Goal: Transaction & Acquisition: Purchase product/service

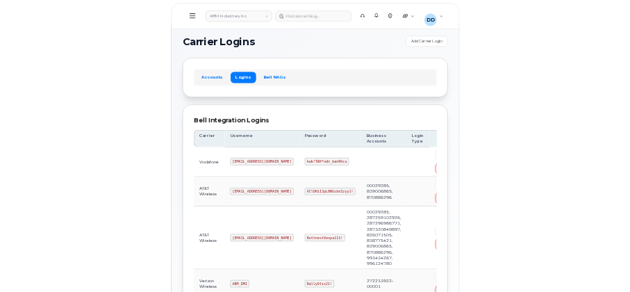
scroll to position [294, 0]
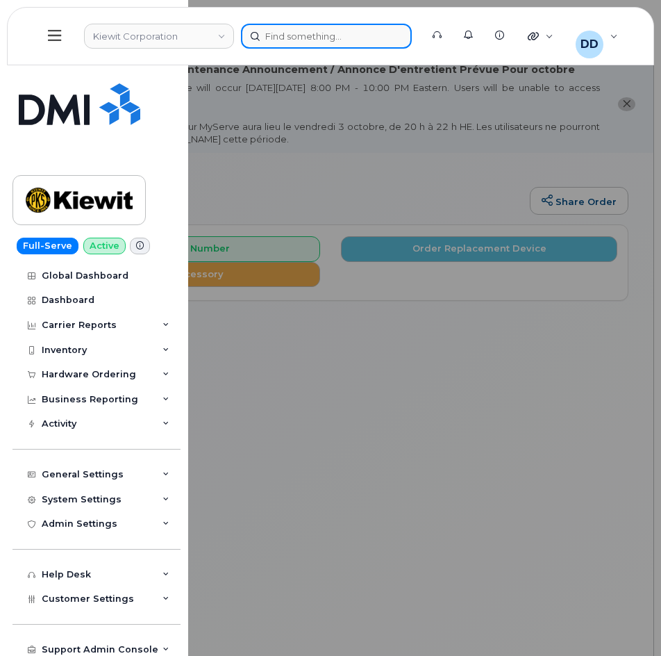
click at [363, 31] on div at bounding box center [326, 36] width 171 height 25
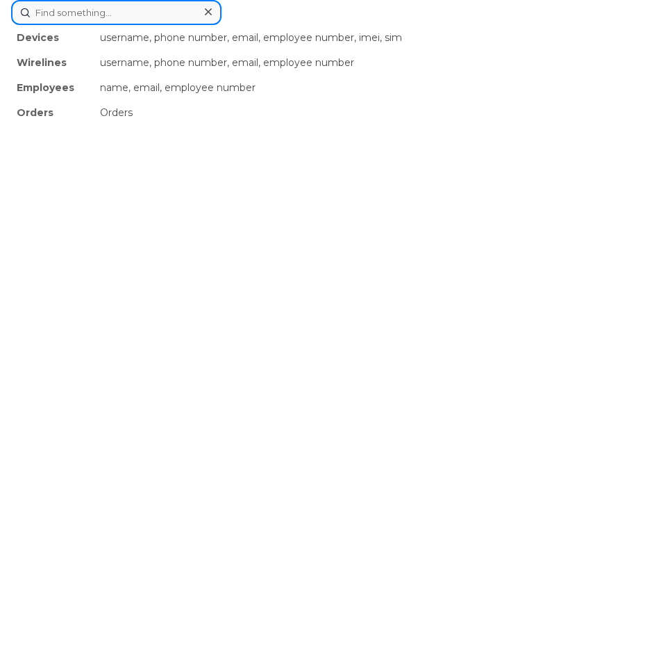
paste input "3076600145"
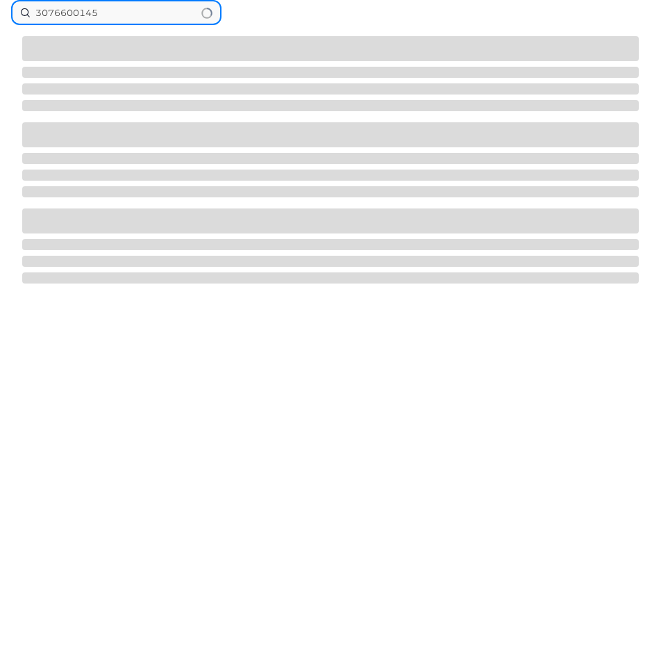
type input "3076600145"
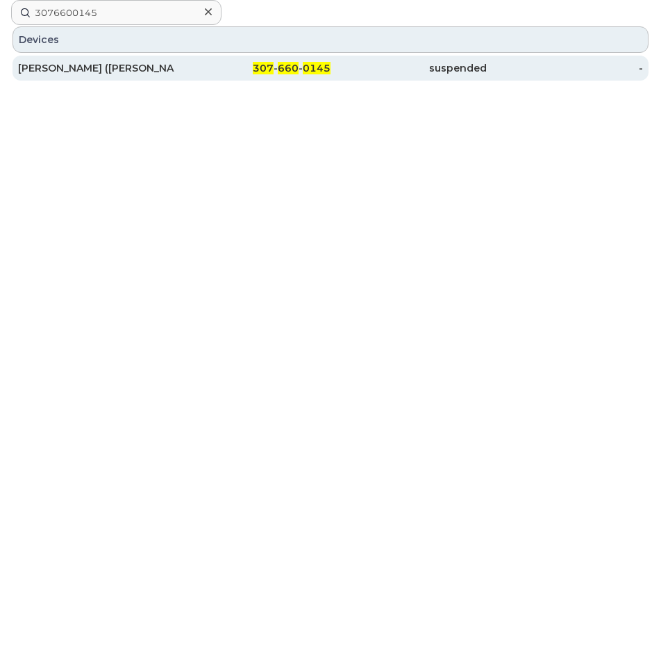
click at [277, 65] on div "307 - 660 - 0145" at bounding box center [252, 68] width 156 height 14
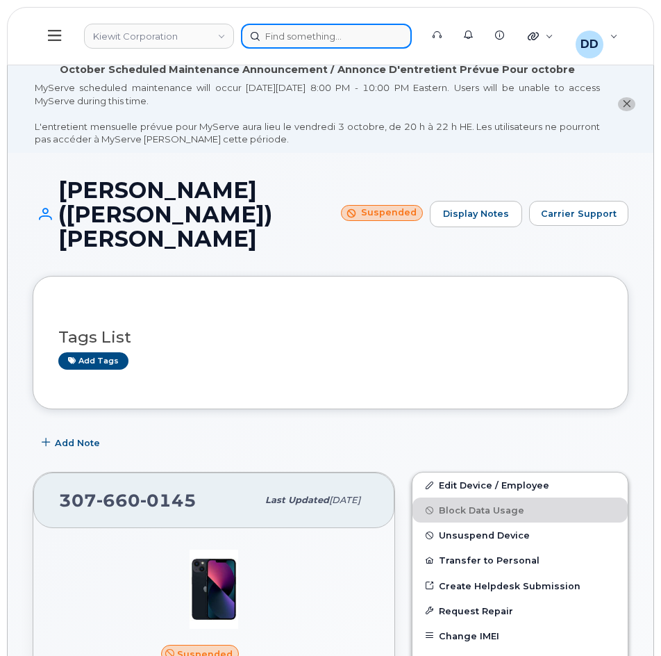
click at [303, 44] on div at bounding box center [326, 36] width 171 height 25
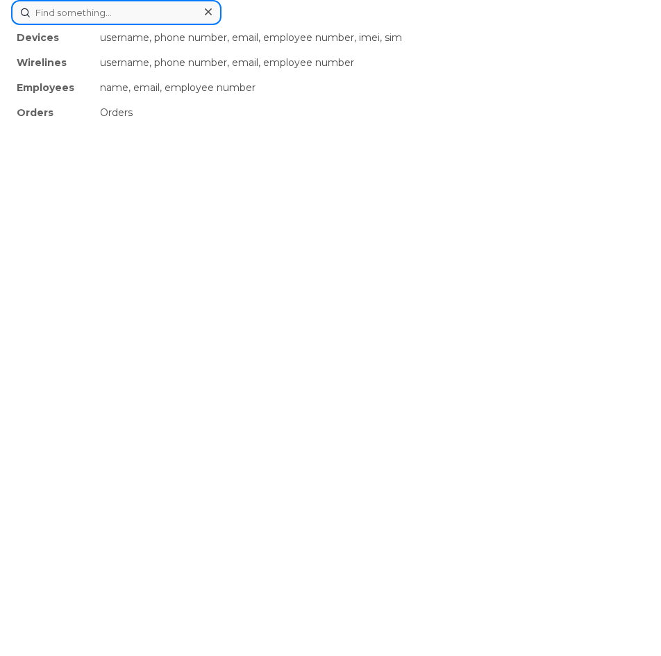
paste input "4106188889"
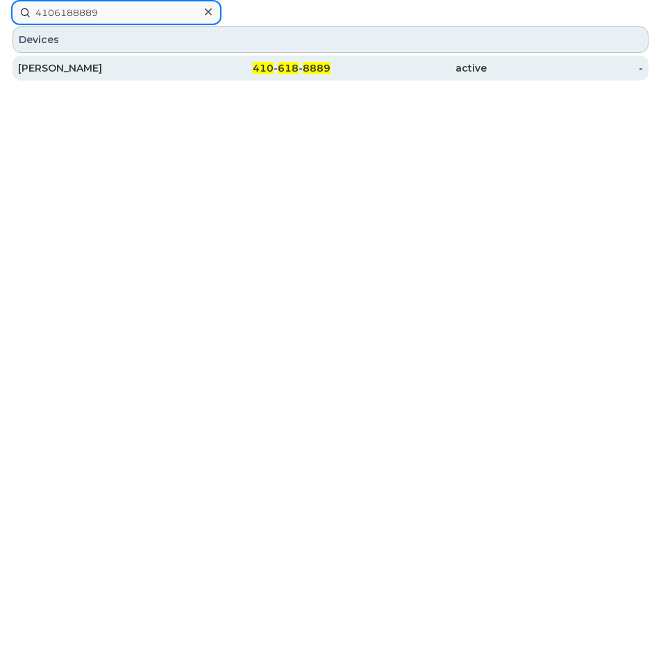
type input "4106188889"
click at [156, 68] on div "AISHWARYA BHUTKAR" at bounding box center [96, 68] width 156 height 14
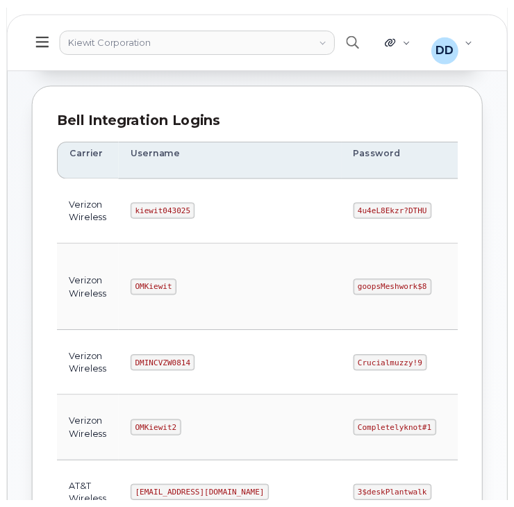
scroll to position [152, 0]
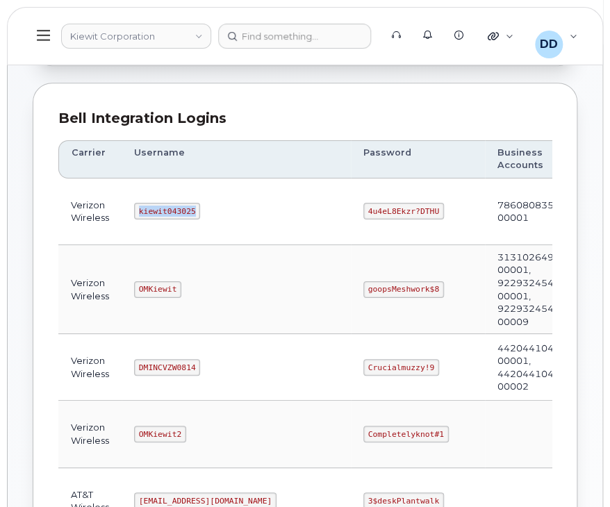
drag, startPoint x: 192, startPoint y: 209, endPoint x: 114, endPoint y: 217, distance: 78.2
click at [114, 217] on tr "Verizon Wireless kiewit043025 4u4eL8Ekzr?DTHU 786080835-00001 Edit Delete" at bounding box center [388, 211] width 661 height 67
copy tr "kiewit043025"
drag, startPoint x: 367, startPoint y: 206, endPoint x: 339, endPoint y: 237, distance: 41.8
click at [283, 209] on tr "Verizon Wireless kiewit043025 4u4eL8Ekzr?DTHU 786080835-00001 Edit Delete" at bounding box center [388, 211] width 661 height 67
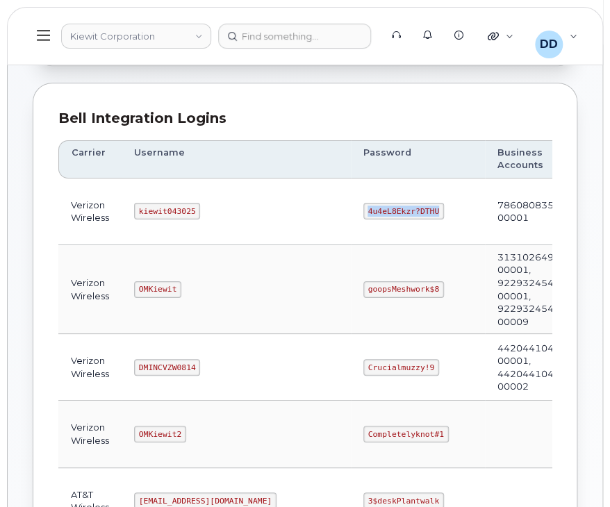
copy tr "4u4eL8Ekzr?DTHU"
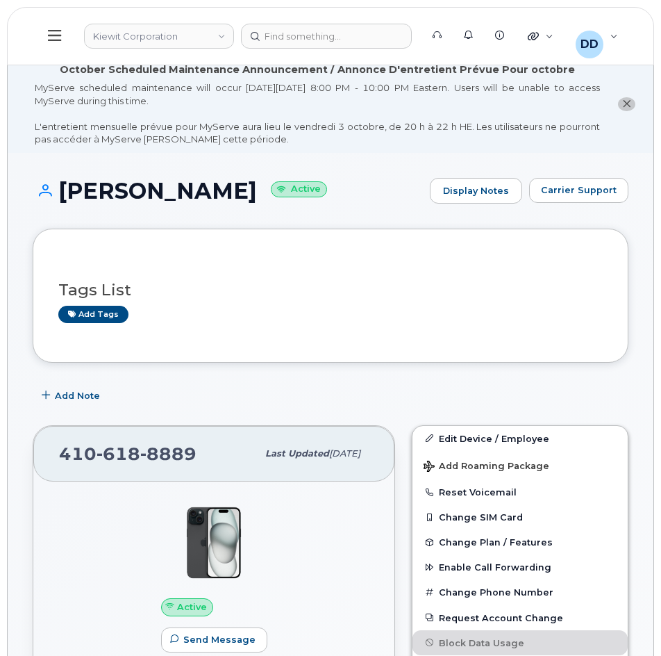
drag, startPoint x: 328, startPoint y: 194, endPoint x: 65, endPoint y: 201, distance: 262.6
click at [65, 201] on h1 "[PERSON_NAME] Active" at bounding box center [228, 190] width 390 height 24
copy h1 "[PERSON_NAME]"
click at [286, 397] on div "Add Note" at bounding box center [331, 395] width 596 height 25
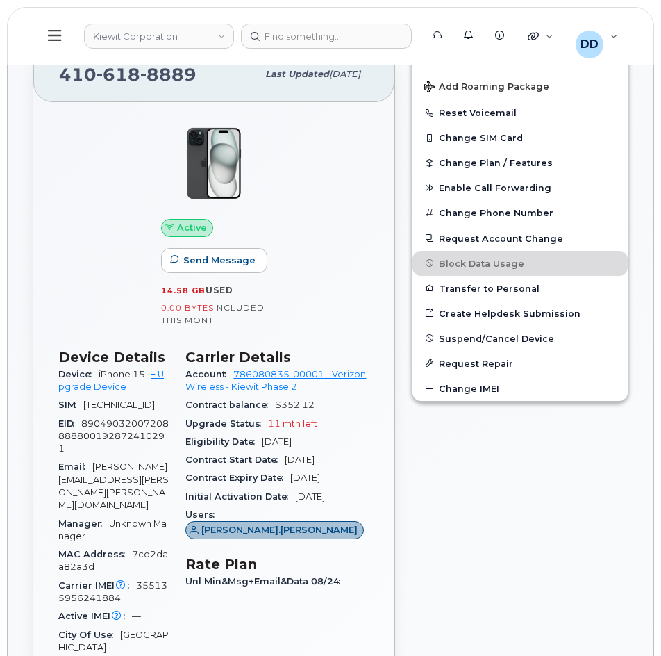
scroll to position [382, 0]
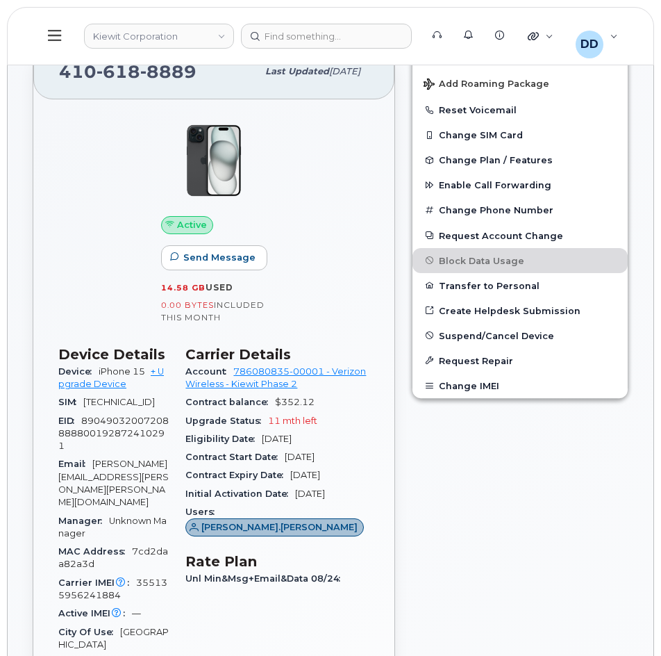
drag, startPoint x: 69, startPoint y: 415, endPoint x: 83, endPoint y: 403, distance: 18.7
click at [83, 403] on div "SIM [TECHNICAL_ID]" at bounding box center [113, 402] width 110 height 18
copy span "89148000012216457776"
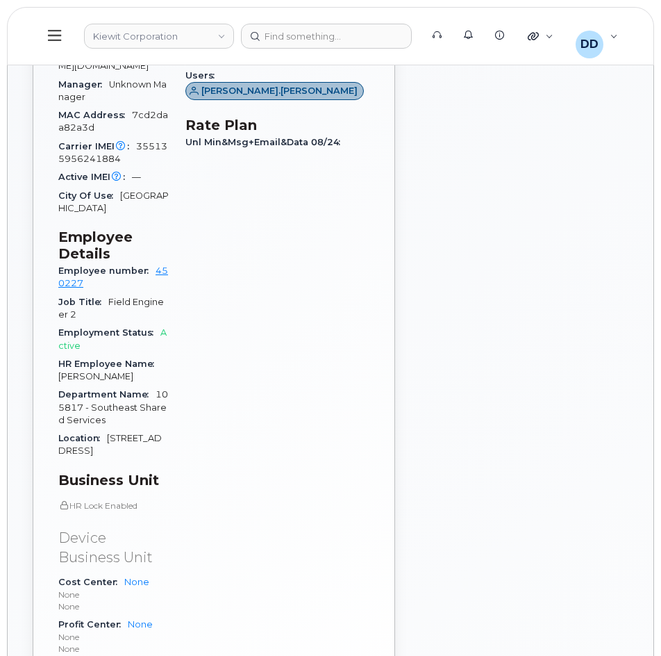
scroll to position [819, 0]
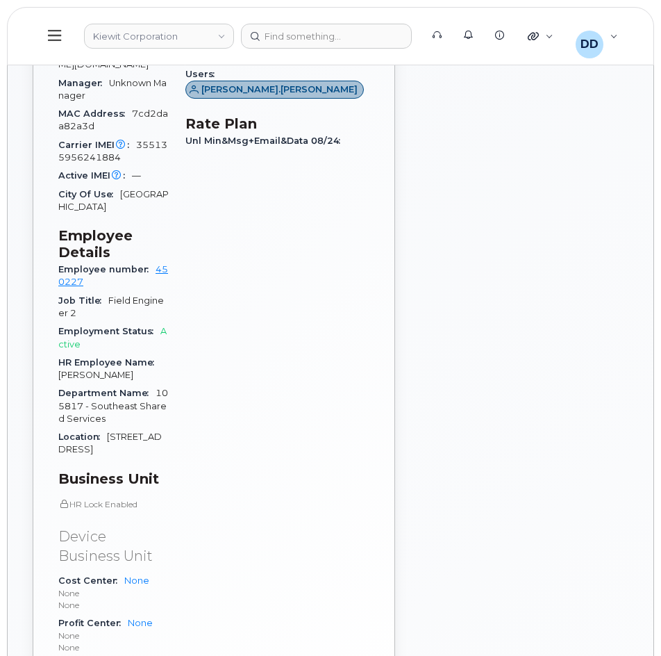
drag, startPoint x: 197, startPoint y: 501, endPoint x: 133, endPoint y: 503, distance: 64.6
copy link "105817.1165"
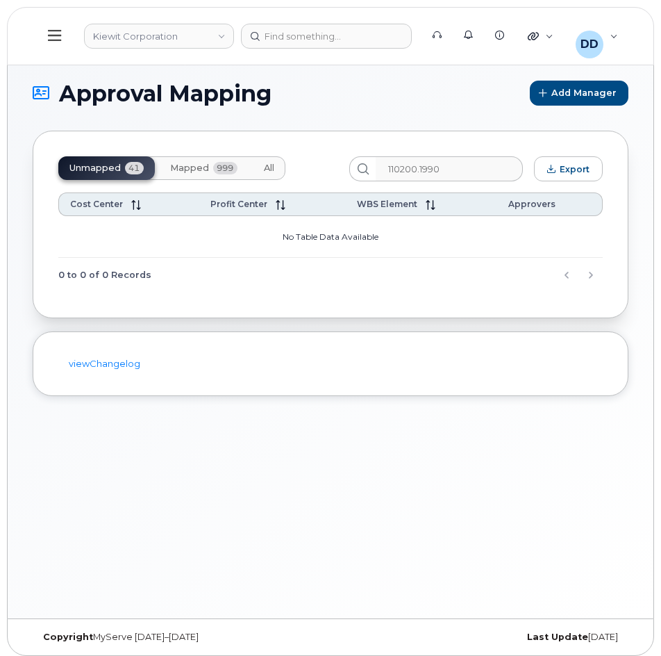
drag, startPoint x: 460, startPoint y: 172, endPoint x: 236, endPoint y: 220, distance: 229.5
click at [234, 182] on div "Unmapped 41 Mapped 999 All 110200.1990 Export Cost Center Profit Center WBS Ele…" at bounding box center [331, 225] width 596 height 188
type input "105817.1165"
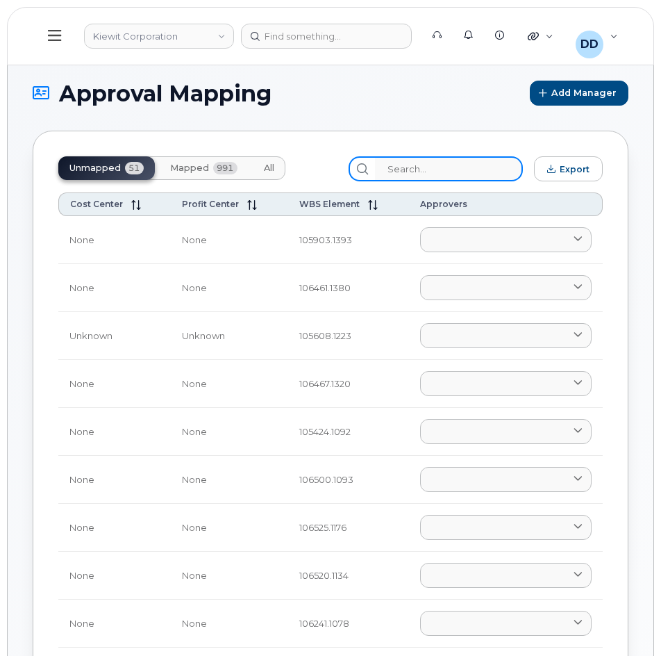
click at [438, 172] on input "search" at bounding box center [449, 168] width 148 height 25
paste input "105817.1165"
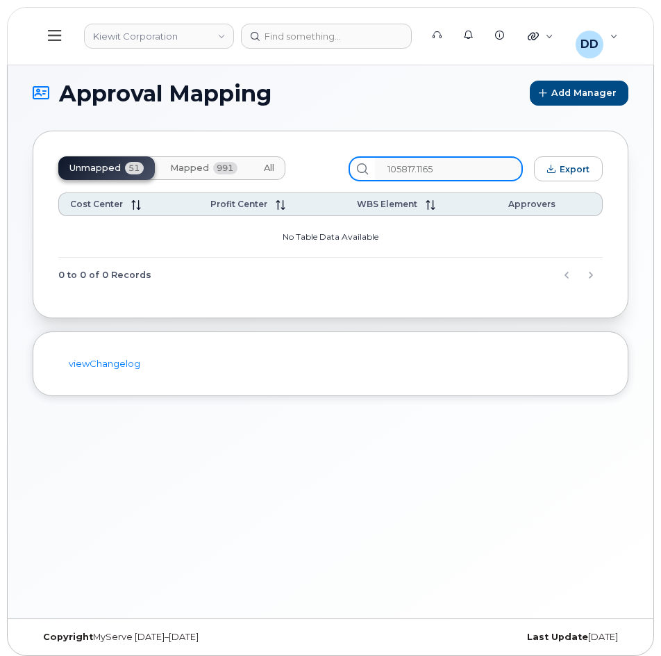
type input "105817.1165"
drag, startPoint x: 471, startPoint y: 167, endPoint x: 337, endPoint y: 193, distance: 136.6
click at [360, 172] on div "Unmapped 51 Mapped 991 All 105817.1165 Export" at bounding box center [330, 168] width 544 height 25
click at [482, 451] on div "Approval Mapping Add Manager Unmapped 51 Mapped 991 All 105817.1165 Export Cost…" at bounding box center [331, 337] width 646 height 563
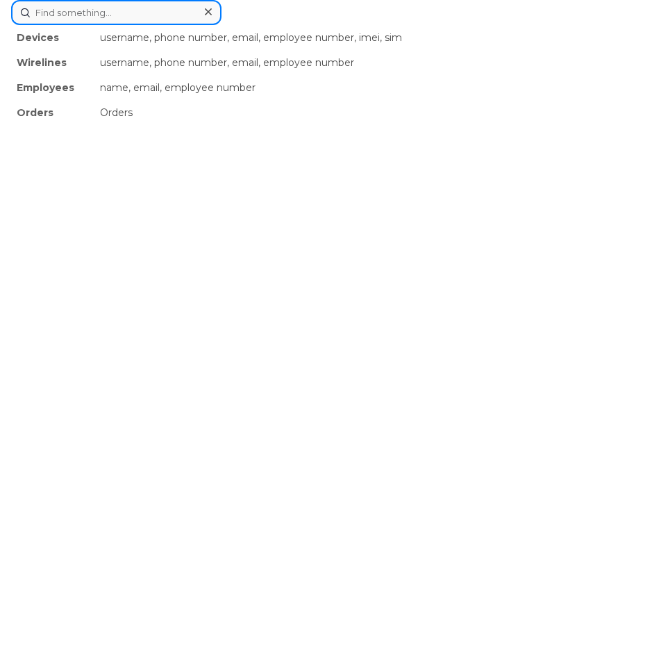
click at [294, 25] on div "Devices username, phone number, email, employee number, imei, sim Wirelines use…" at bounding box center [330, 12] width 639 height 25
paste input "3076600145"
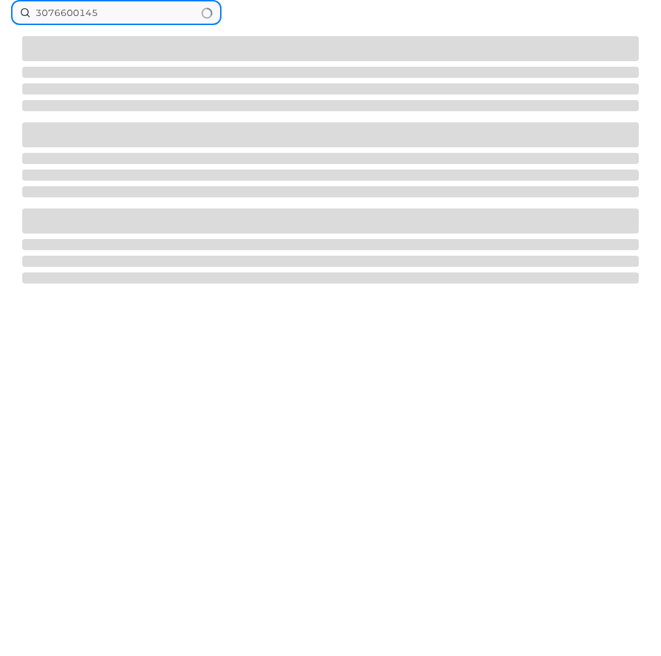
type input "3076600145"
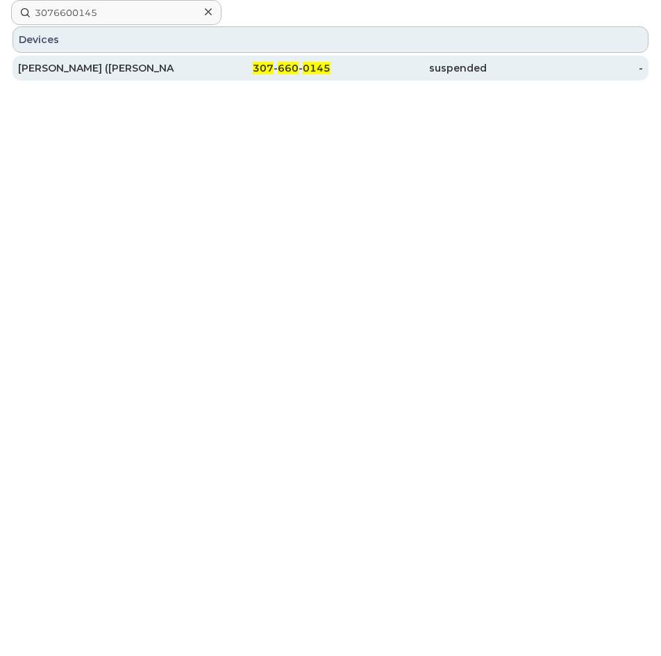
click at [265, 70] on span "307" at bounding box center [263, 68] width 21 height 13
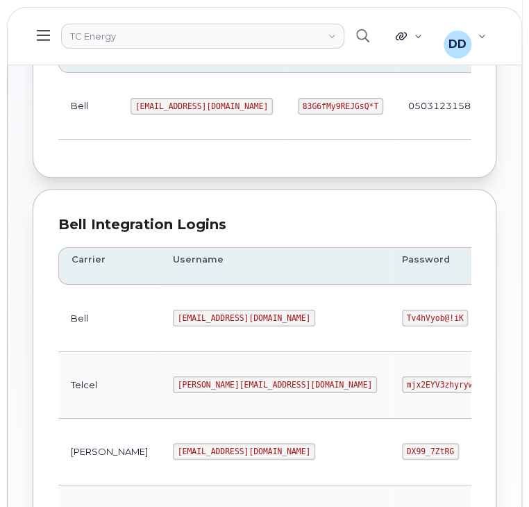
scroll to position [237, 0]
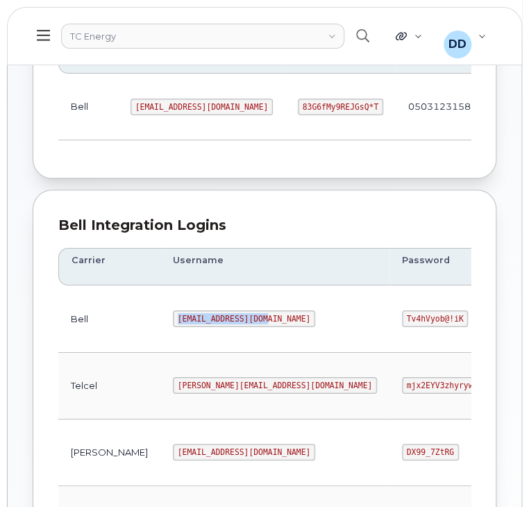
drag, startPoint x: 224, startPoint y: 322, endPoint x: 121, endPoint y: 323, distance: 102.8
click at [160, 323] on td "[EMAIL_ADDRESS][DOMAIN_NAME]" at bounding box center [274, 318] width 229 height 67
copy code "[EMAIL_ADDRESS][DOMAIN_NAME]"
drag, startPoint x: 363, startPoint y: 320, endPoint x: 300, endPoint y: 326, distance: 62.7
click at [390, 326] on td "Tv4hVyob@!iK" at bounding box center [445, 318] width 110 height 67
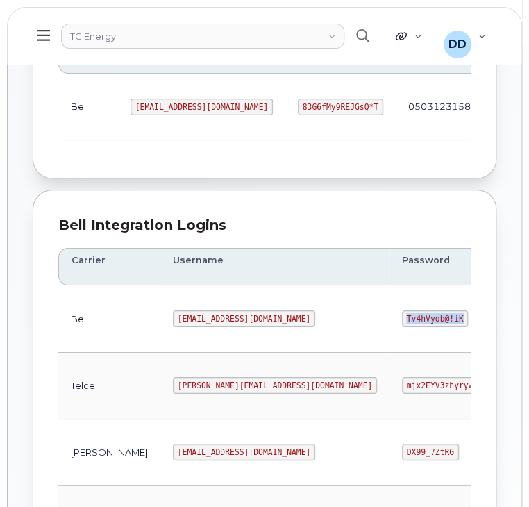
copy code "Tv4hVyob@!iK"
drag, startPoint x: 226, startPoint y: 344, endPoint x: 238, endPoint y: 328, distance: 19.9
click at [226, 345] on td "tcenergy@myserve.ca" at bounding box center [274, 318] width 229 height 67
drag, startPoint x: 224, startPoint y: 319, endPoint x: 83, endPoint y: 319, distance: 141.0
click at [85, 319] on tr "Bell tcenergy@myserve.ca Tv4hVyob@!iK 0503123158 Edit Delete" at bounding box center [415, 318] width 715 height 67
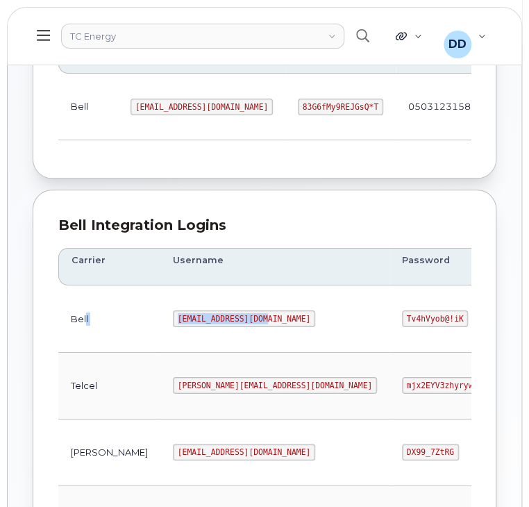
copy tr "l tcenergy@myserve.ca"
drag, startPoint x: 363, startPoint y: 322, endPoint x: 301, endPoint y: 332, distance: 63.4
click at [390, 326] on td "Tv4hVyob@!iK" at bounding box center [445, 318] width 110 height 67
click at [390, 320] on td "Tv4hVyob@!iK" at bounding box center [445, 318] width 110 height 67
drag, startPoint x: 358, startPoint y: 318, endPoint x: 291, endPoint y: 323, distance: 67.5
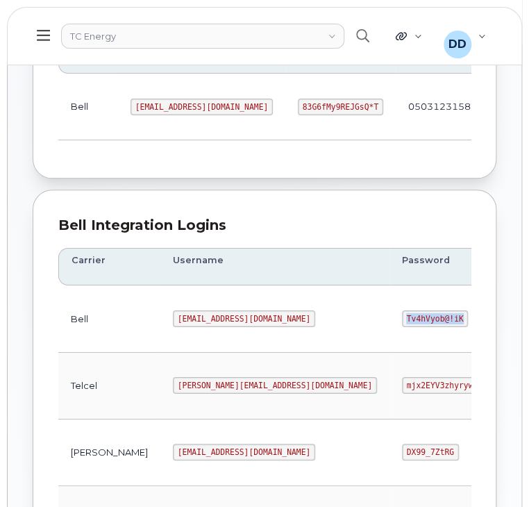
click at [390, 322] on td "Tv4hVyob@!iK" at bounding box center [445, 318] width 110 height 67
copy code "Tv4hVyob@!iK"
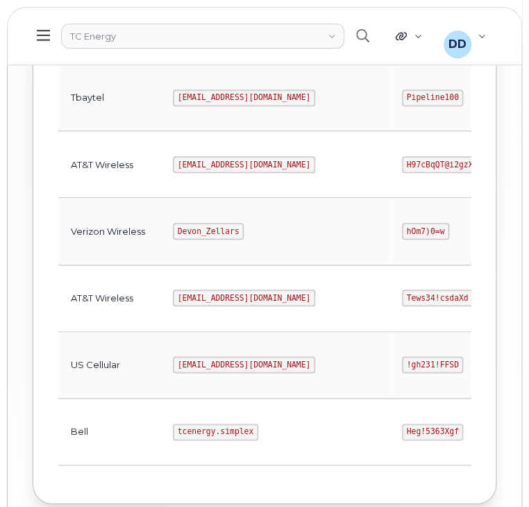
scroll to position [676, 0]
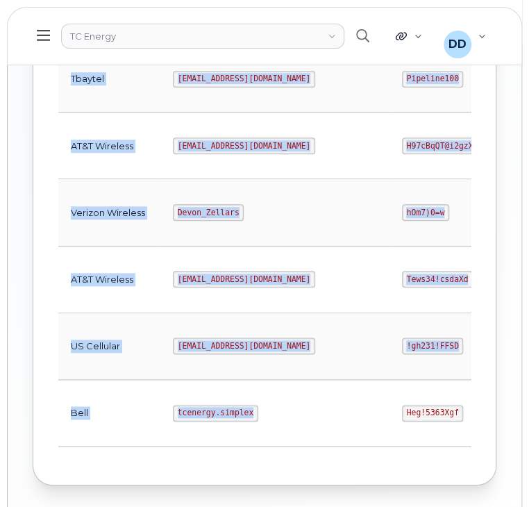
drag, startPoint x: 225, startPoint y: 410, endPoint x: 33, endPoint y: 419, distance: 191.9
click at [37, 415] on div "Bell Integration Logins Carrier Username Password Business Accounts Login Type …" at bounding box center [265, 117] width 464 height 735
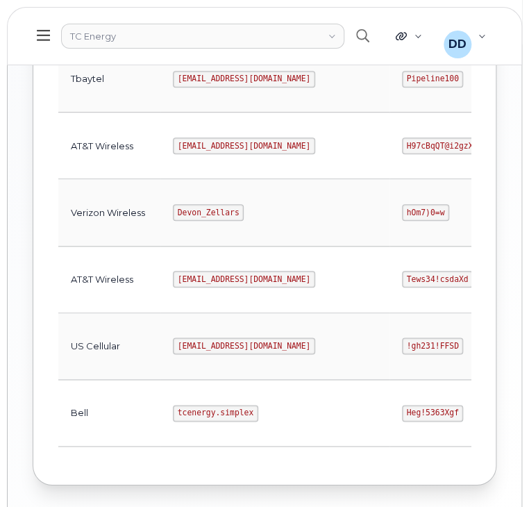
click at [228, 438] on td "tcenergy.simplex" at bounding box center [274, 414] width 229 height 67
drag, startPoint x: 211, startPoint y: 408, endPoint x: 139, endPoint y: 409, distance: 72.2
click at [173, 409] on code "tcenergy.simplex" at bounding box center [215, 414] width 85 height 17
copy code "tcenergy.simplex"
drag, startPoint x: 358, startPoint y: 413, endPoint x: 300, endPoint y: 414, distance: 58.4
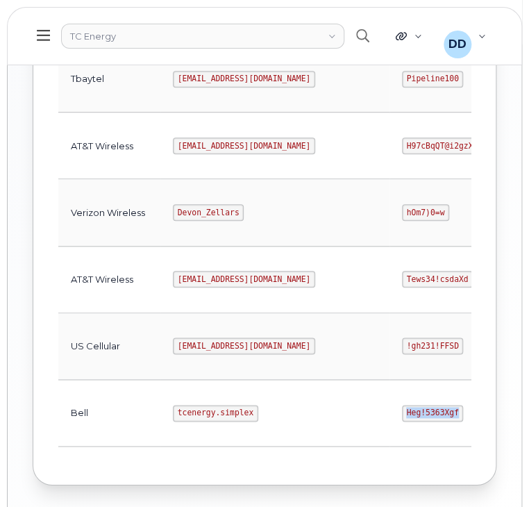
click at [390, 413] on td "Heg!5363Xgf" at bounding box center [445, 414] width 110 height 67
copy code "Heg!5363Xgf"
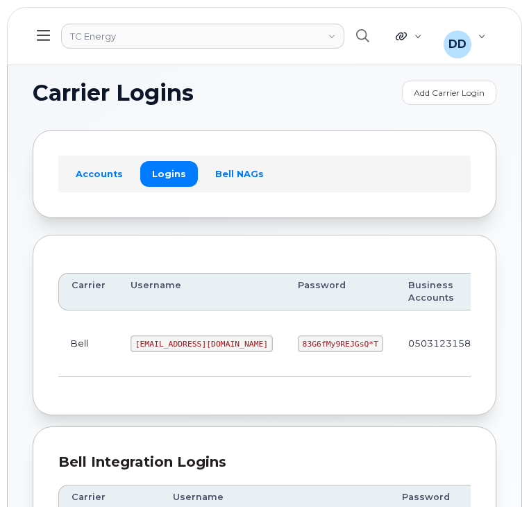
scroll to position [676, 0]
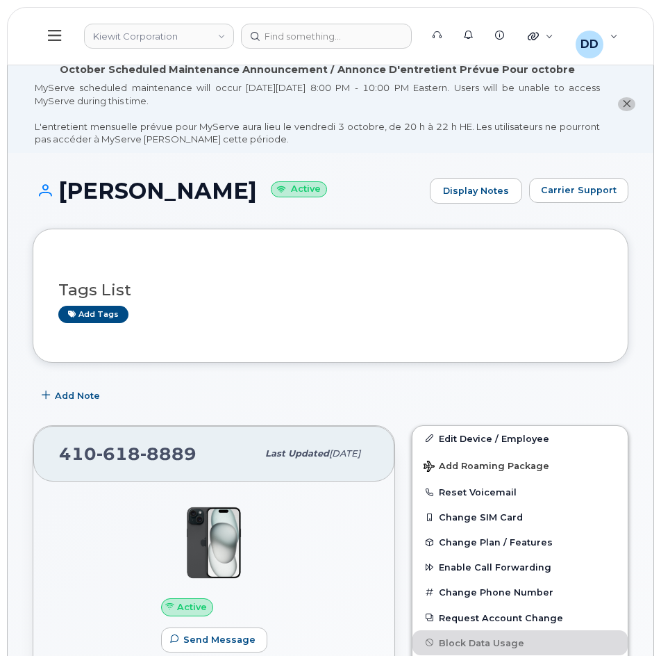
scroll to position [819, 0]
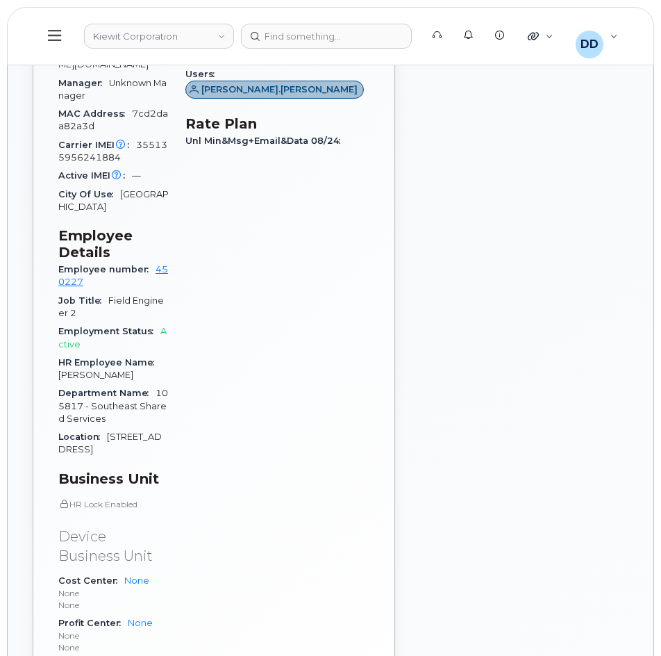
click at [55, 33] on icon at bounding box center [54, 35] width 13 height 15
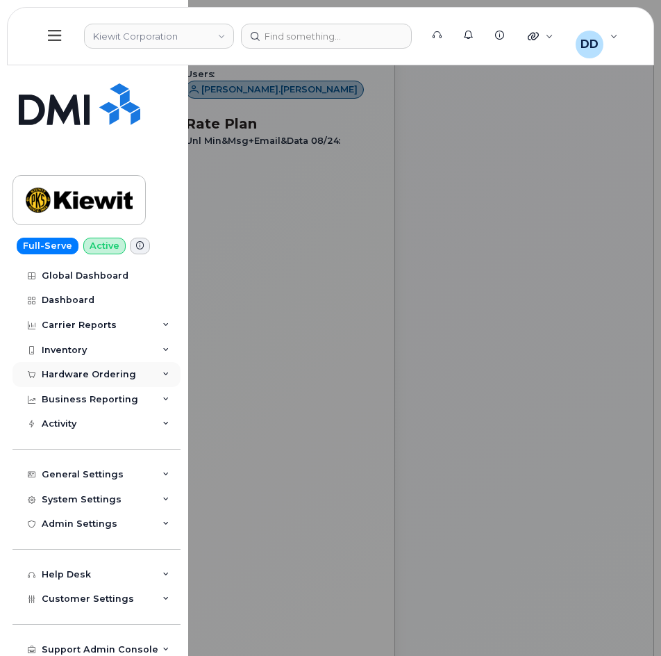
click at [75, 375] on div "Hardware Ordering" at bounding box center [89, 374] width 94 height 11
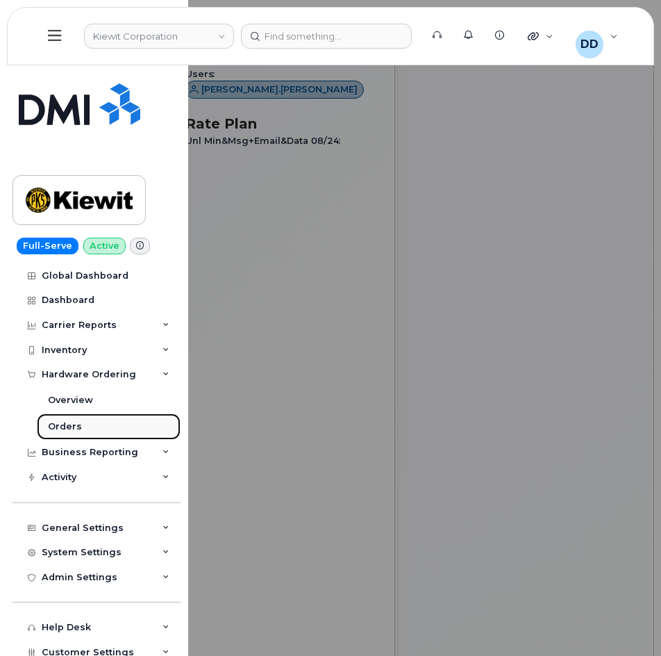
click at [70, 426] on div "Orders" at bounding box center [65, 426] width 34 height 13
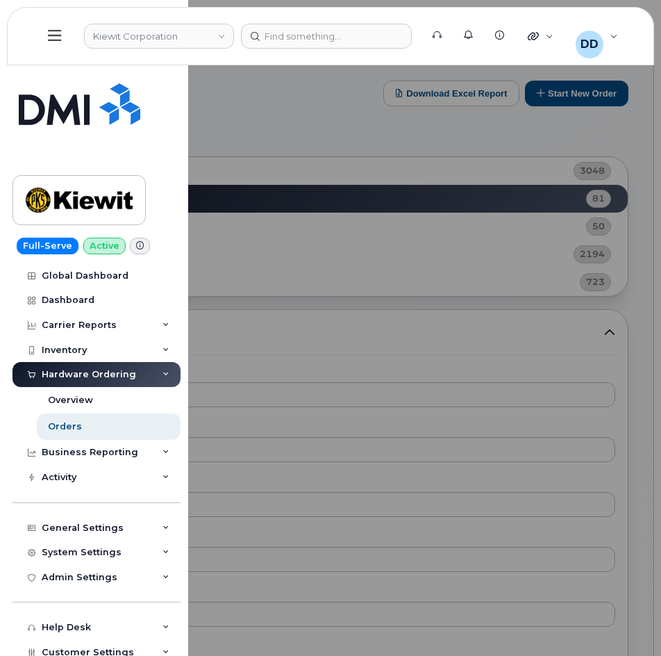
click at [493, 128] on div at bounding box center [330, 328] width 661 height 656
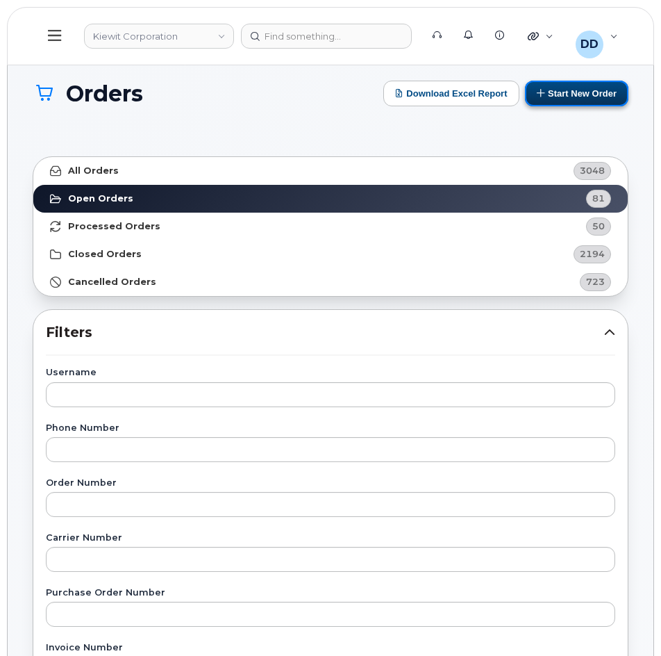
click at [581, 94] on button "Start New Order" at bounding box center [576, 94] width 103 height 26
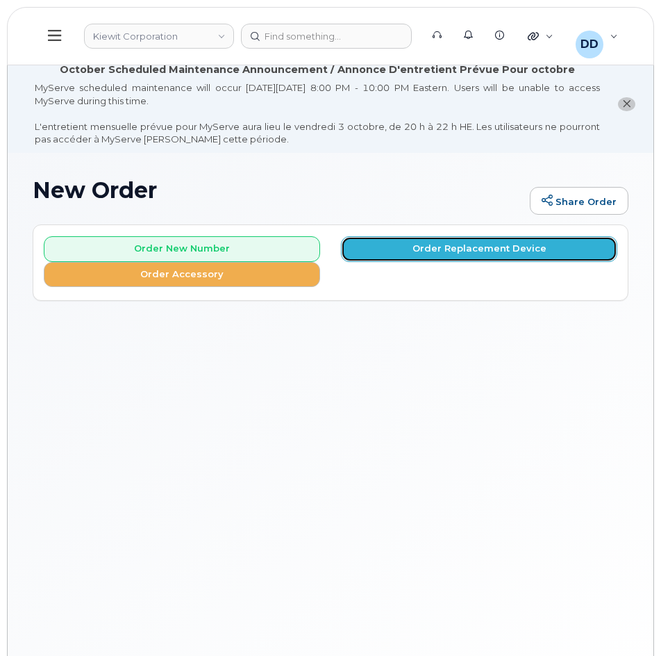
click at [432, 250] on button "Order Replacement Device" at bounding box center [479, 249] width 276 height 26
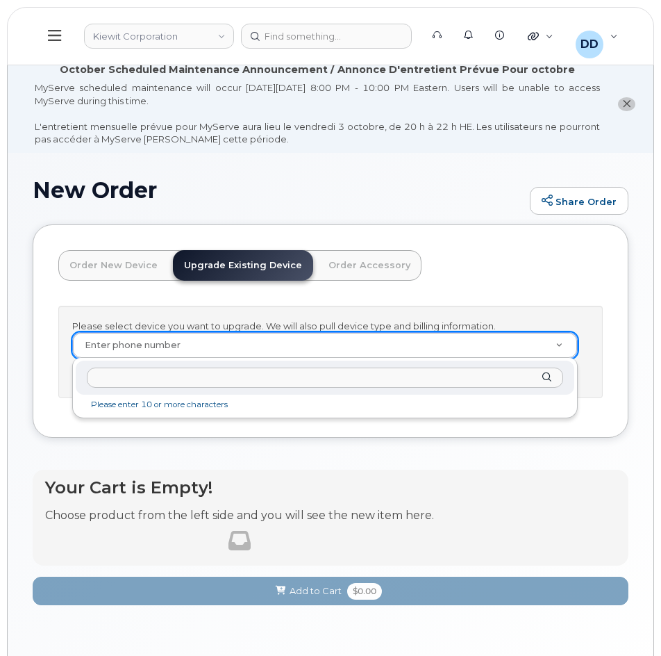
click at [192, 379] on input "text" at bounding box center [325, 377] width 476 height 20
paste input "2012594693"
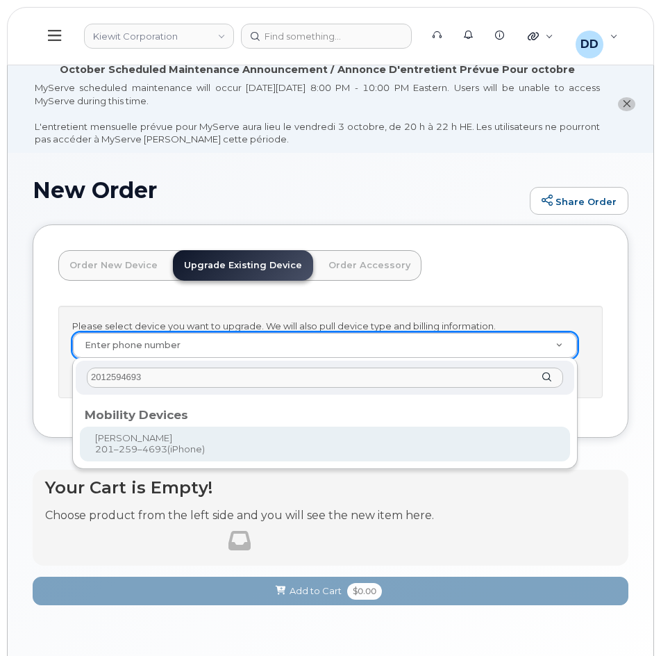
type input "2012594693"
type input "1163977"
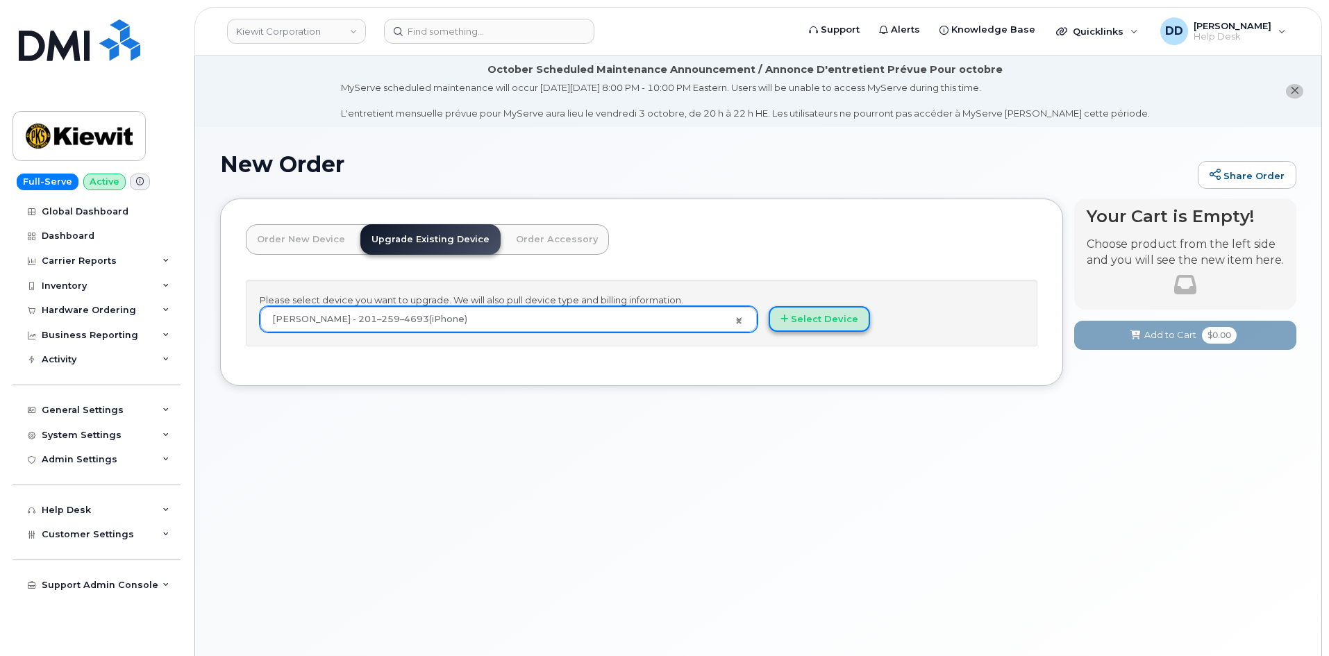
click at [660, 314] on button "Select Device" at bounding box center [819, 319] width 101 height 26
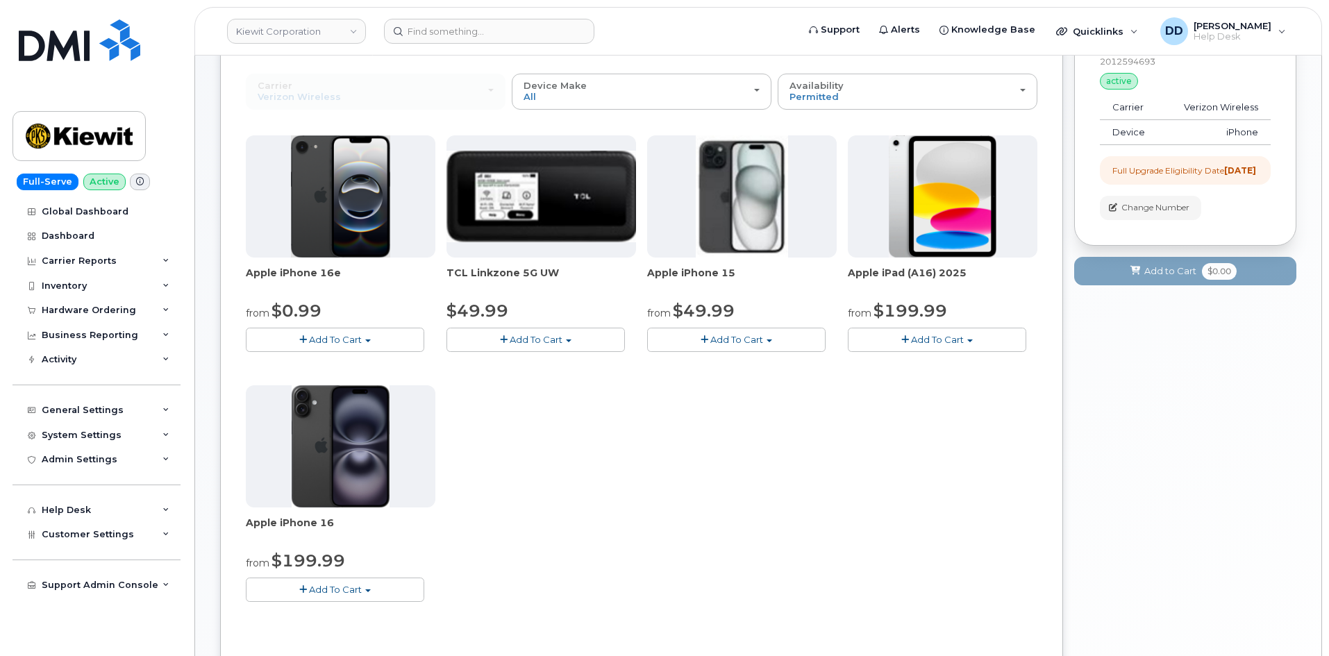
scroll to position [208, 0]
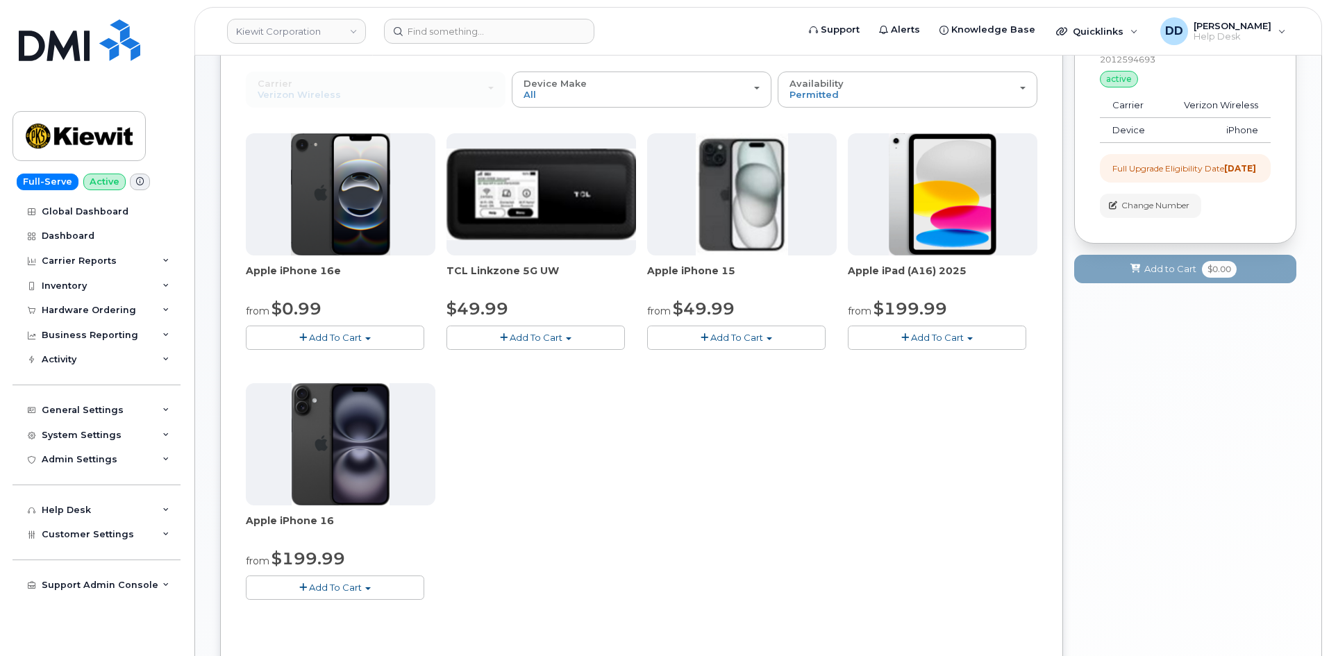
click at [397, 583] on button "Add To Cart" at bounding box center [335, 588] width 178 height 24
click at [324, 630] on link "$199.99 - 2 Year Upgrade (128GB)" at bounding box center [342, 630] width 187 height 17
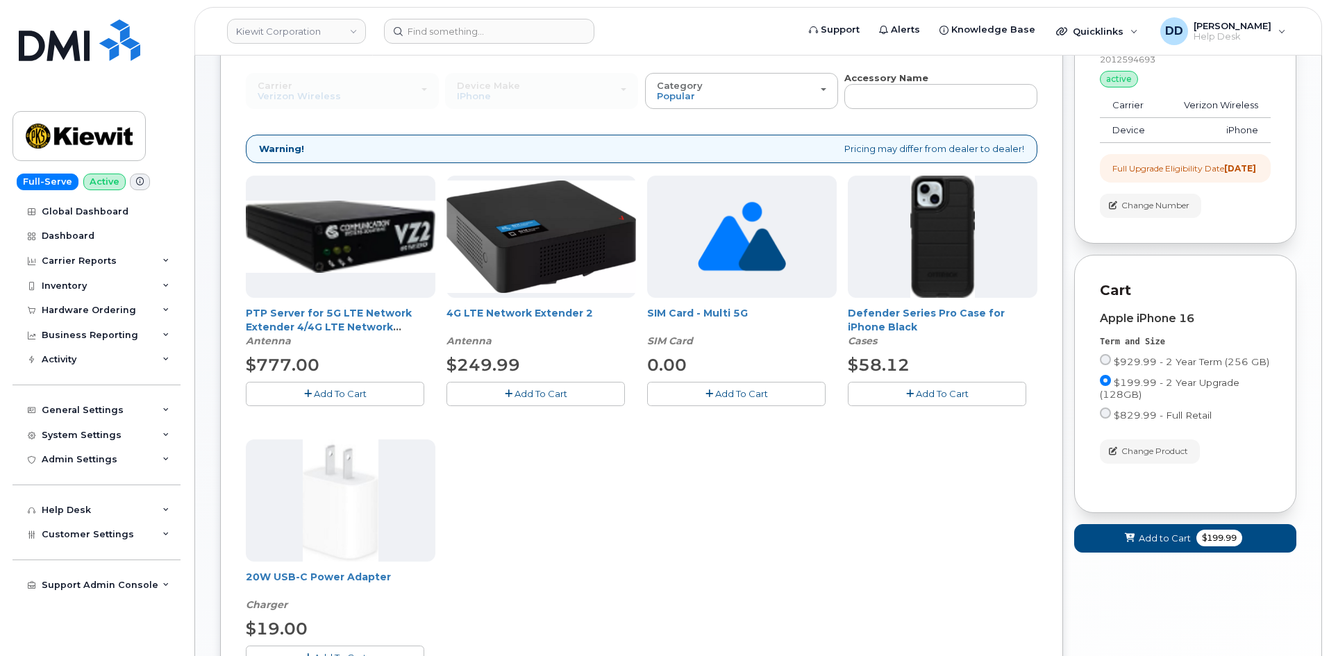
click at [660, 396] on span "Add To Cart" at bounding box center [942, 393] width 53 height 11
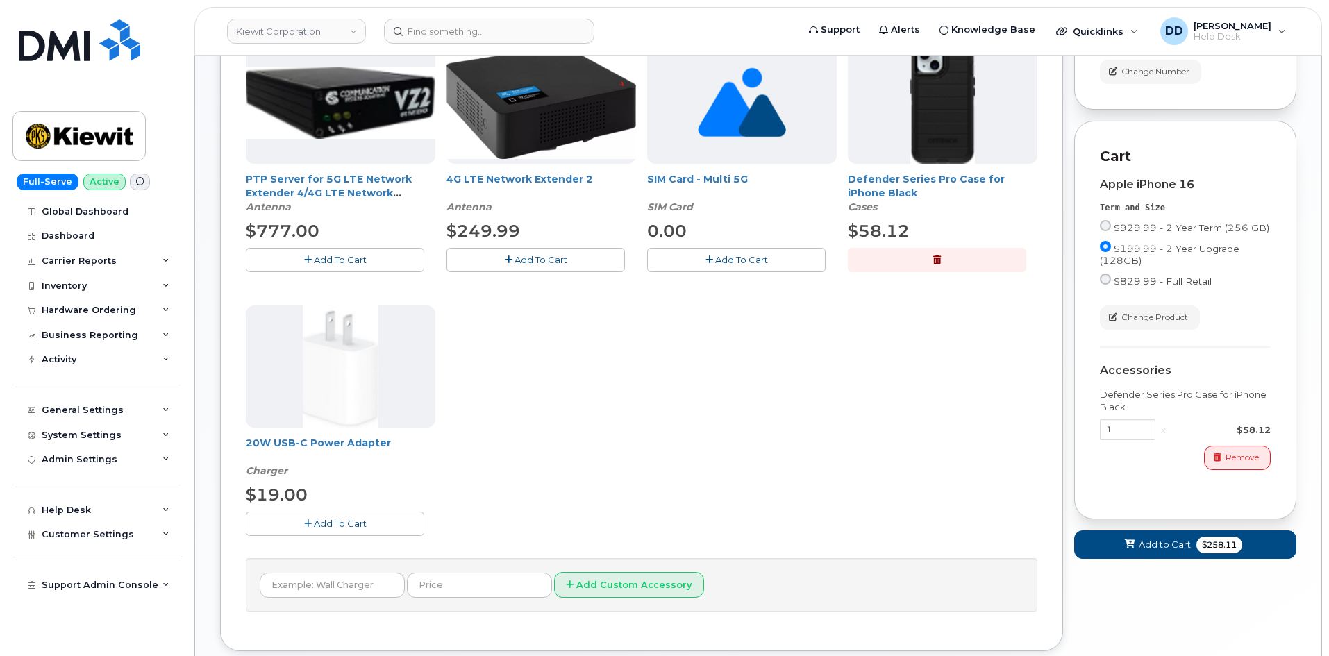
scroll to position [428, 0]
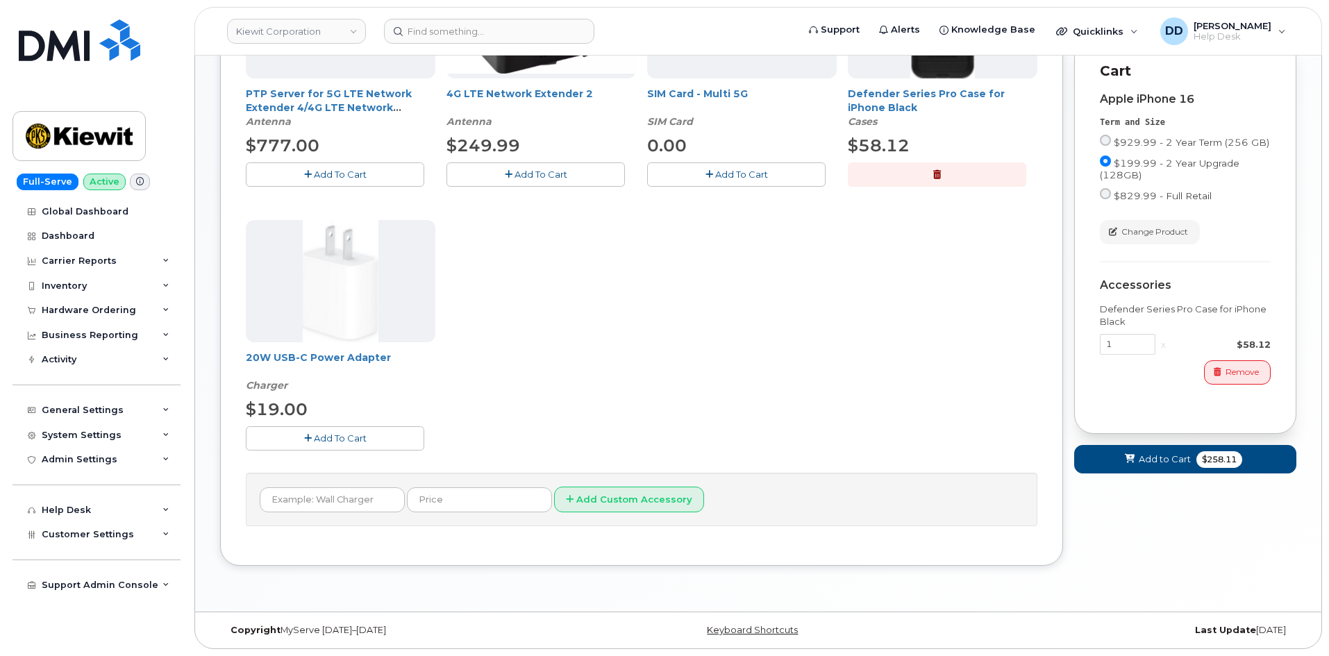
click at [313, 436] on button "Add To Cart" at bounding box center [335, 438] width 178 height 24
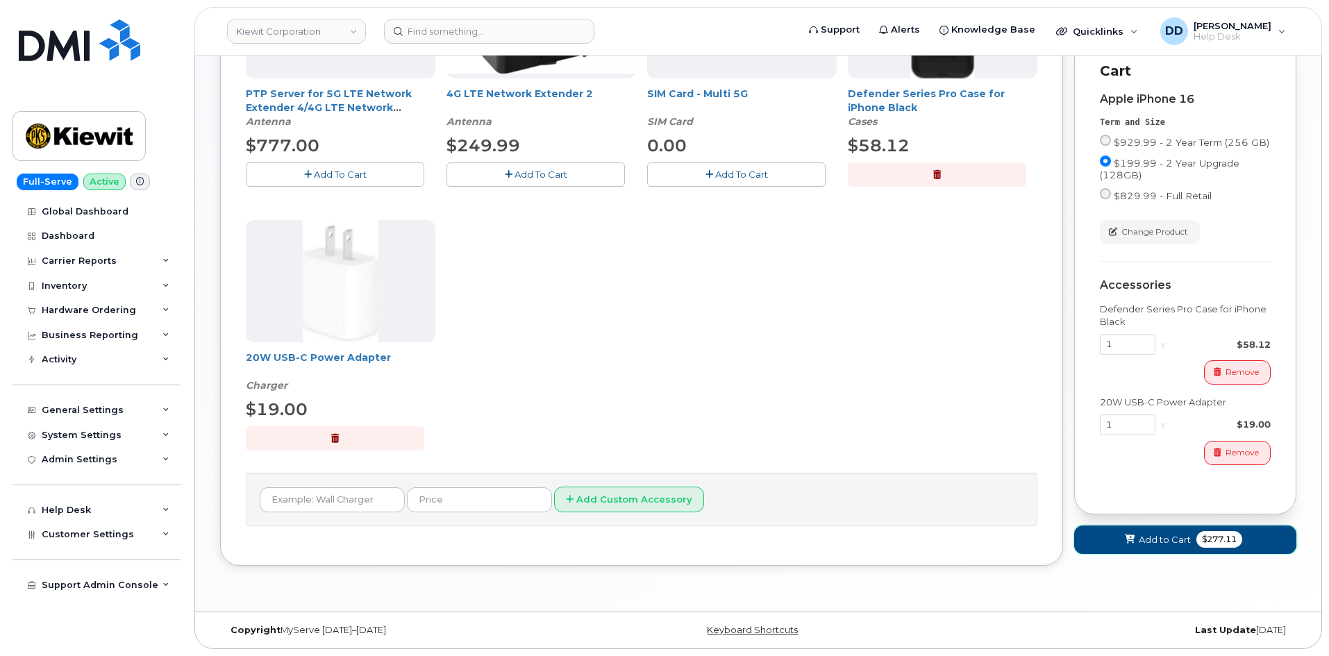
click at [660, 544] on icon at bounding box center [1130, 539] width 10 height 9
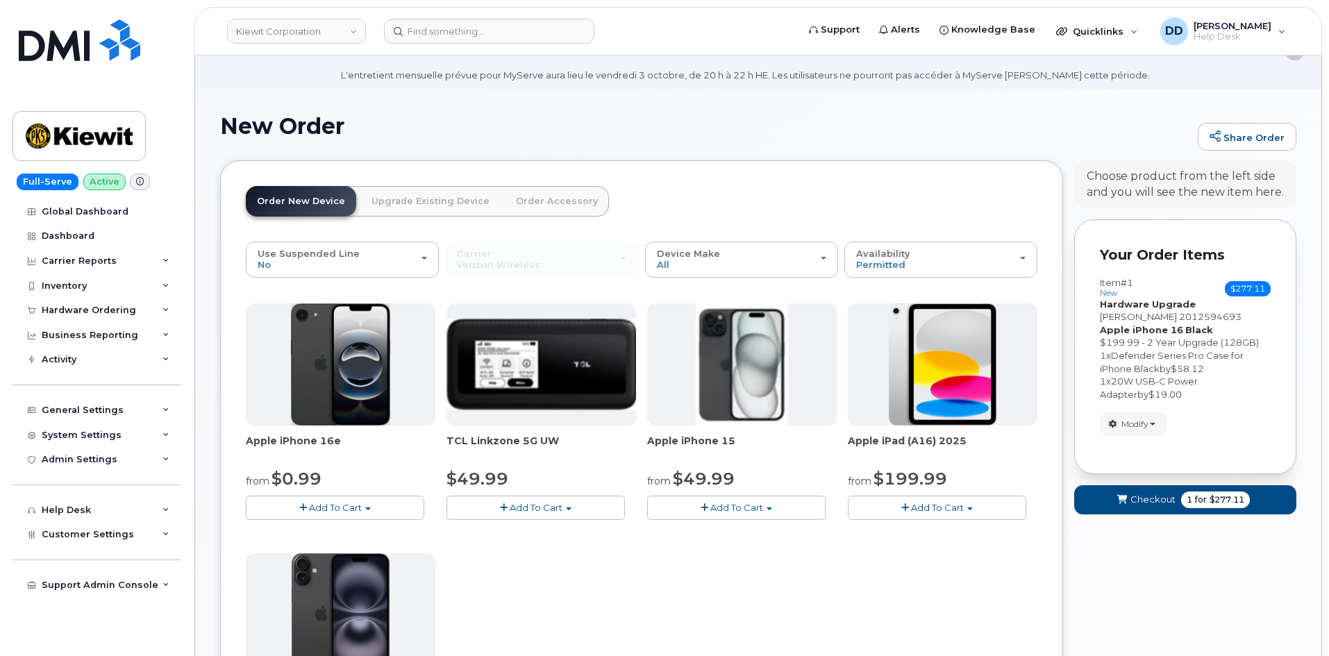
scroll to position [0, 0]
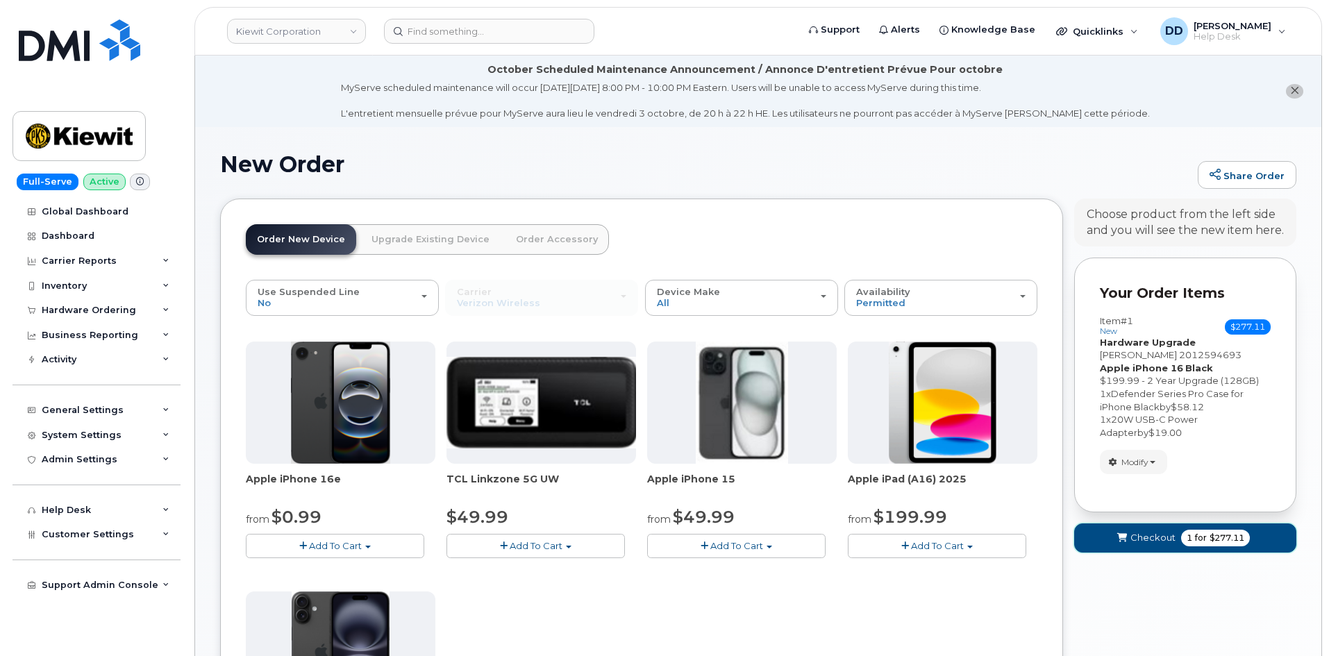
click at [660, 543] on span "Checkout" at bounding box center [1153, 537] width 45 height 13
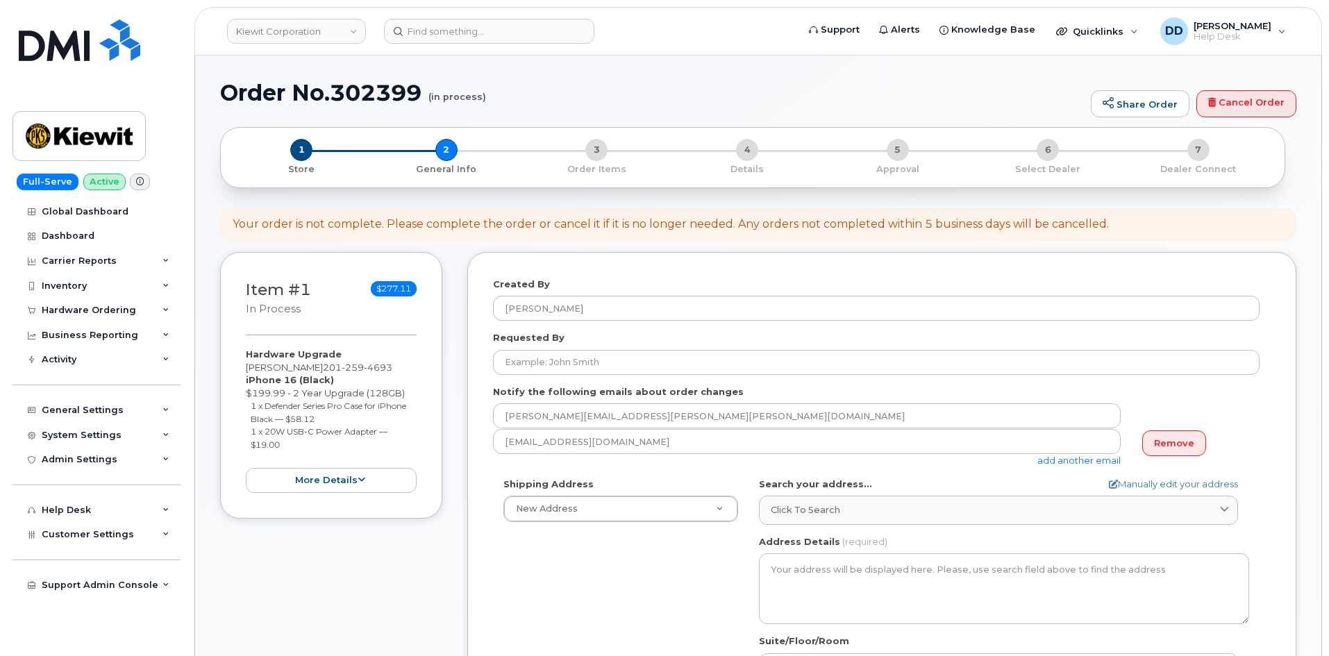
select select
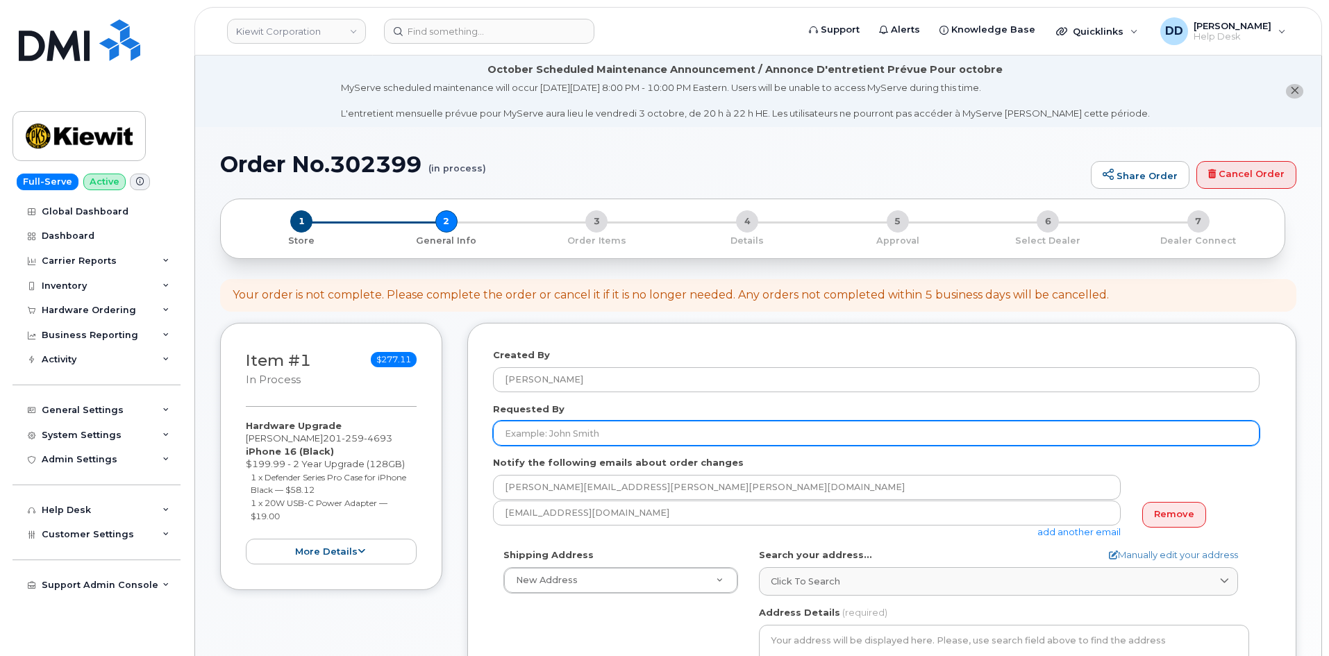
click at [626, 440] on input "Requested By" at bounding box center [876, 433] width 767 height 25
paste input "[PERSON_NAME]"
type input "[PERSON_NAME]"
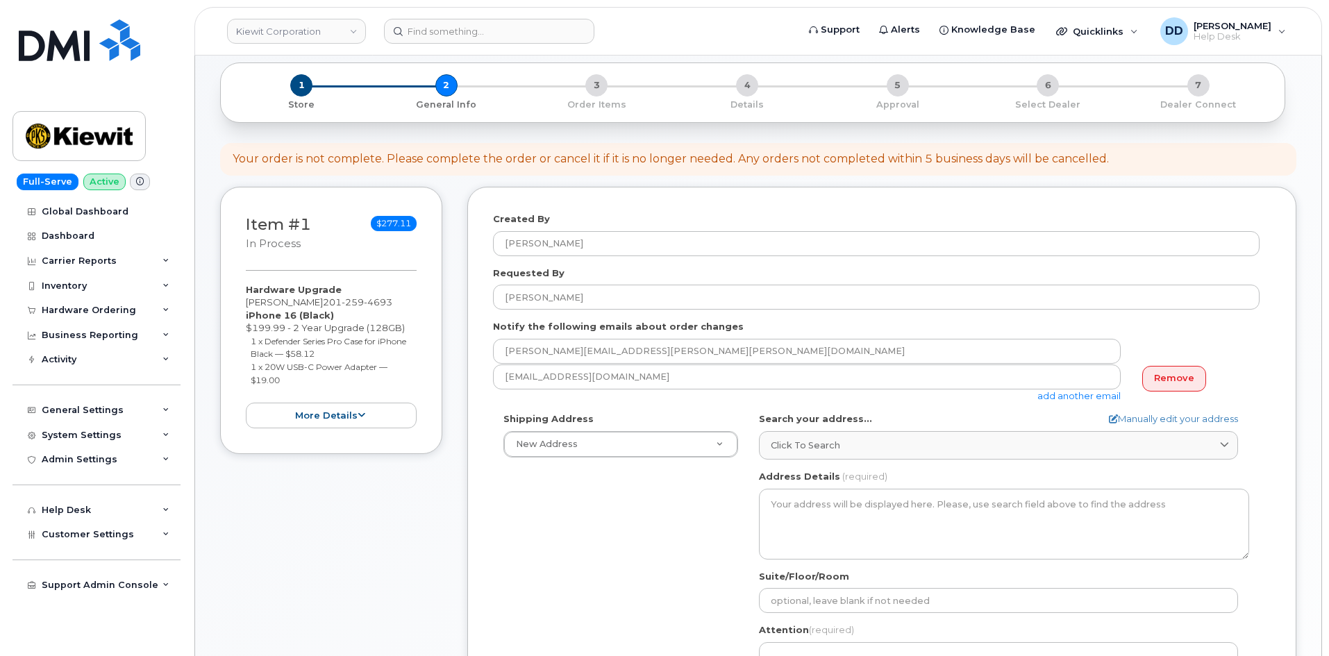
scroll to position [159, 0]
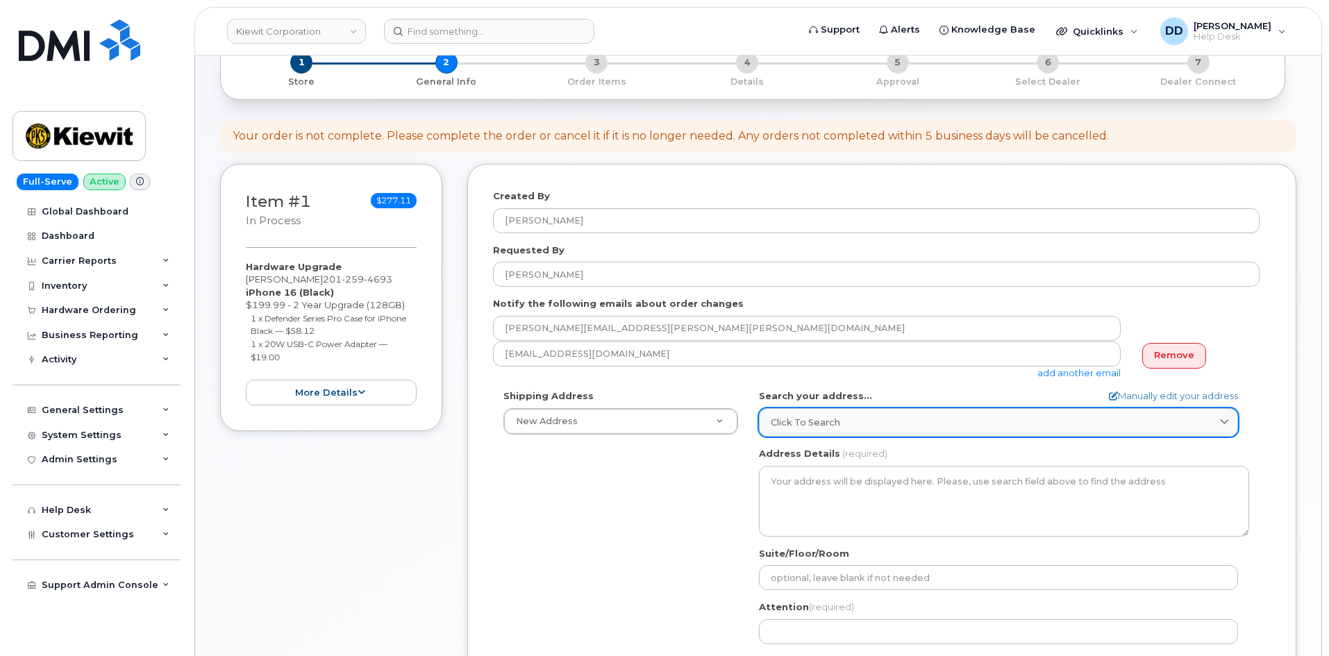
click at [808, 419] on span "Click to search" at bounding box center [805, 422] width 69 height 13
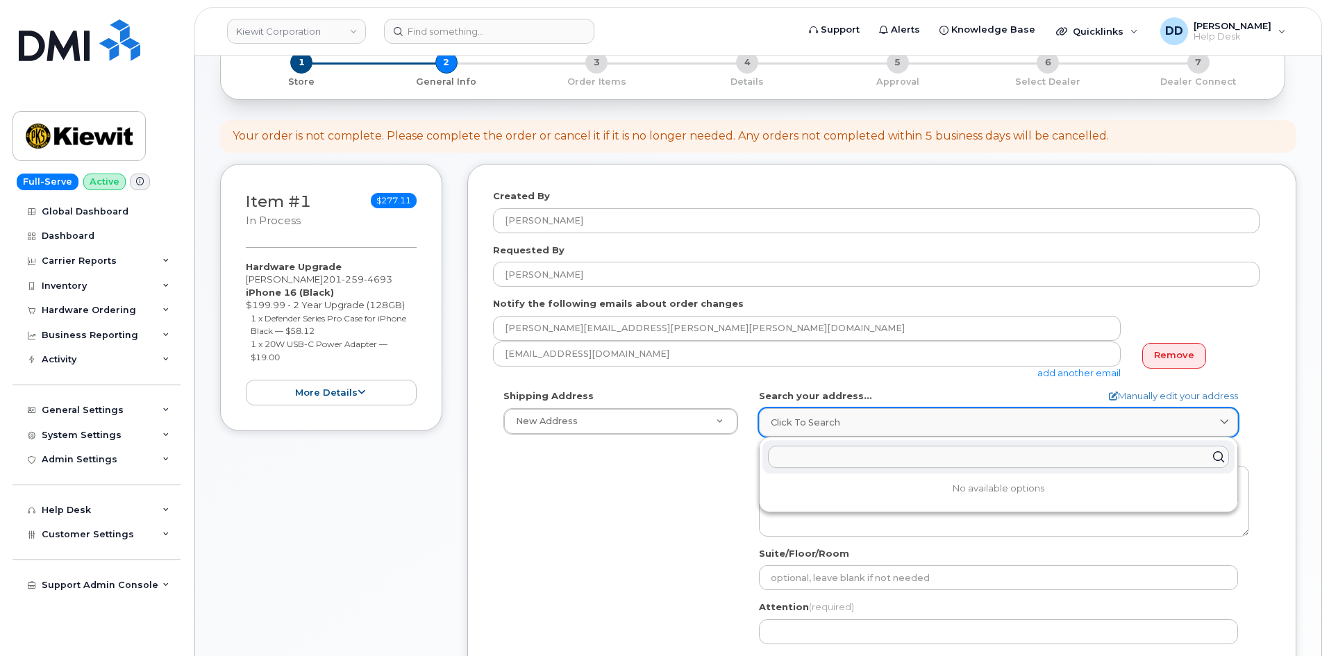
paste input "38W461 [PERSON_NAME]."
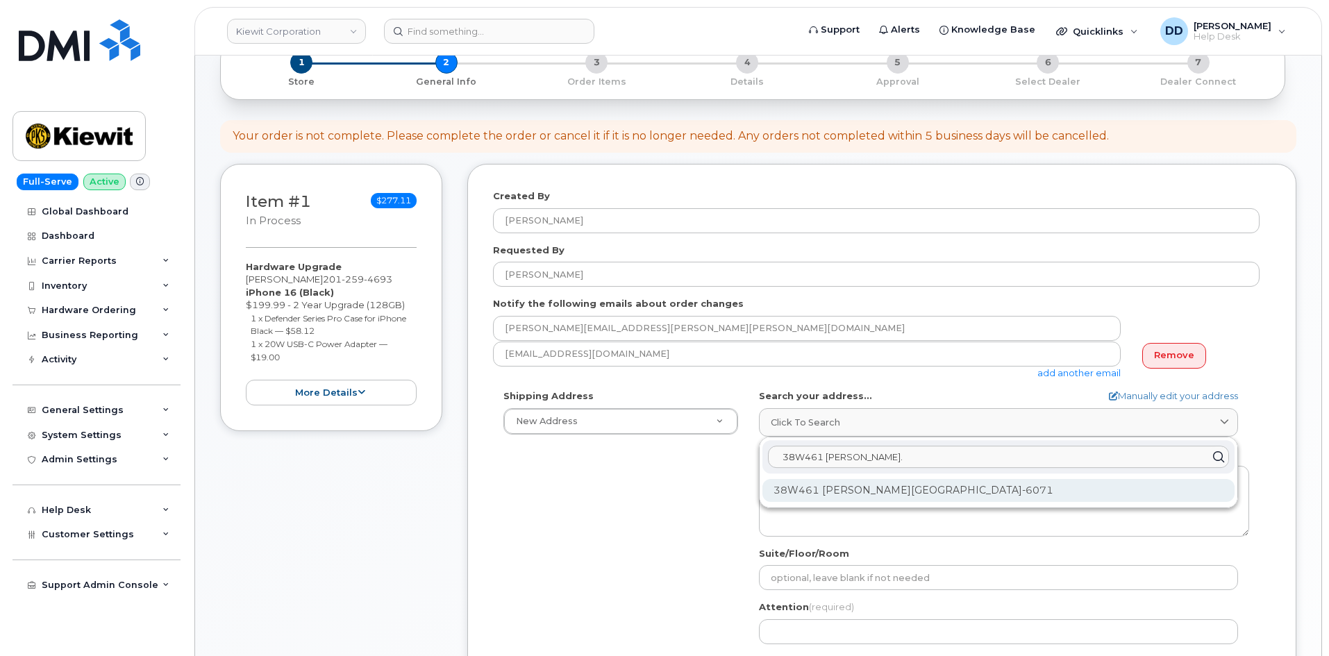
type input "38W461 [PERSON_NAME]."
click at [810, 484] on div "38W461 [PERSON_NAME][GEOGRAPHIC_DATA]-6071" at bounding box center [999, 490] width 472 height 23
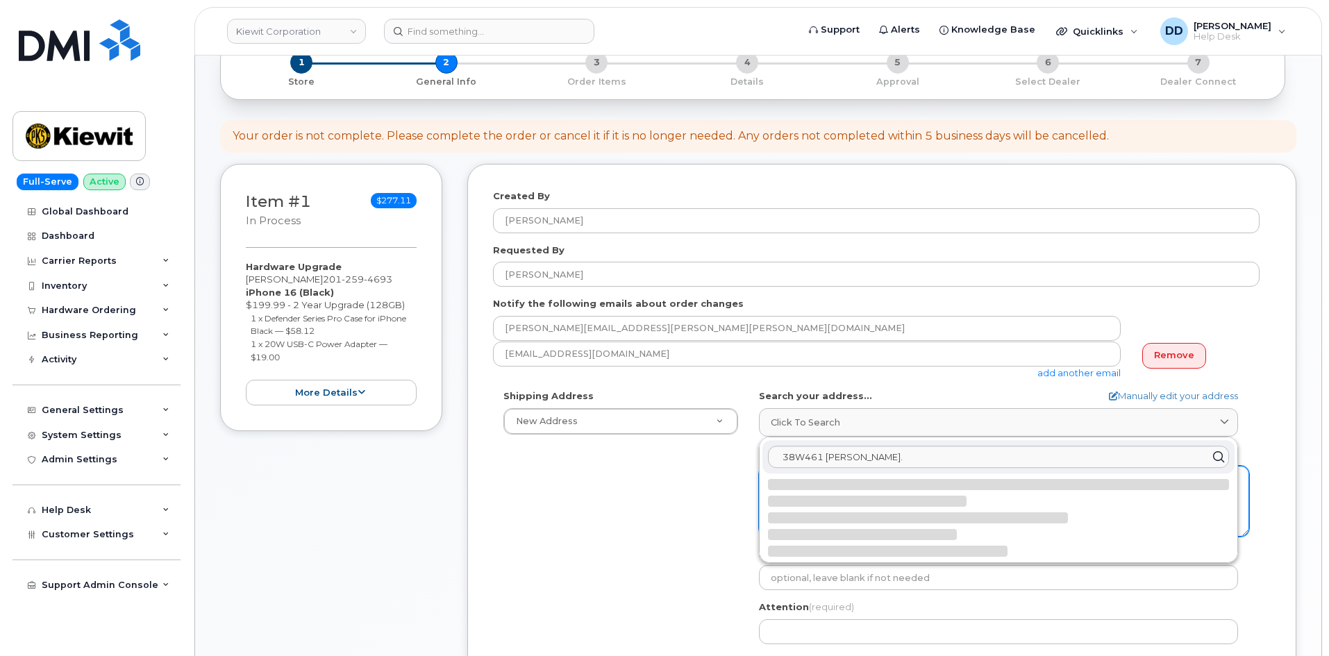
select select
type textarea "38W461 [PERSON_NAME][GEOGRAPHIC_DATA]-6071 [GEOGRAPHIC_DATA]"
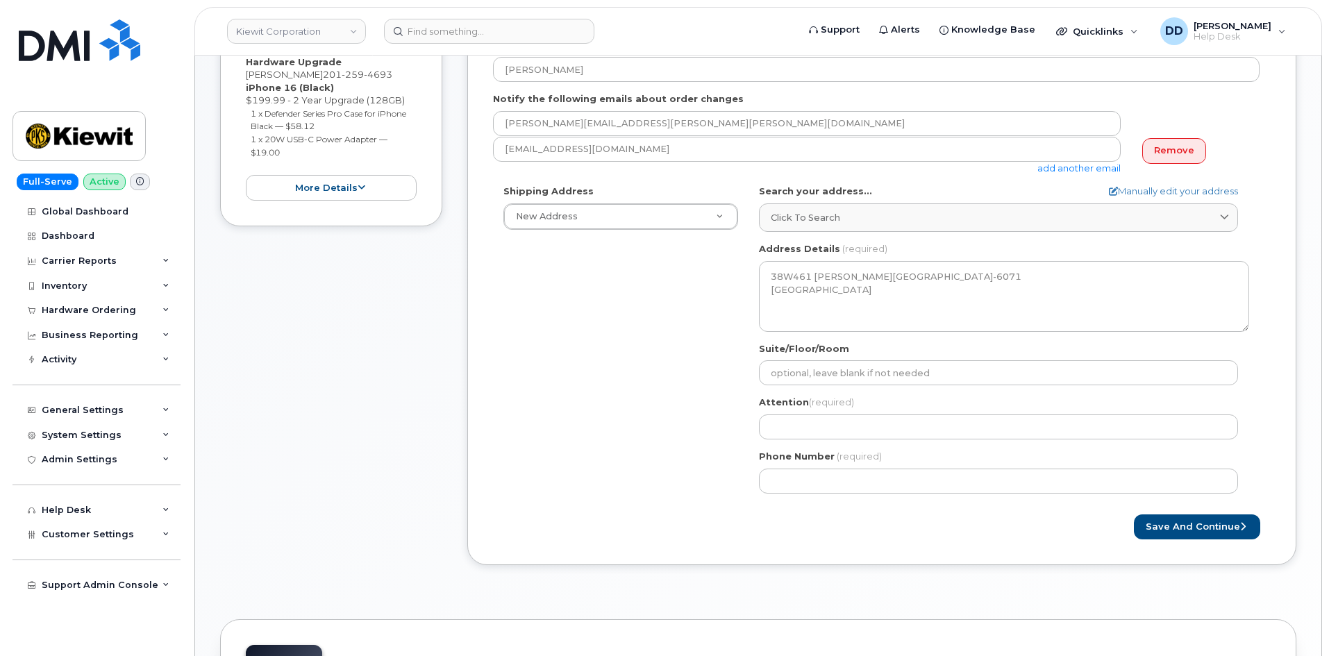
scroll to position [367, 0]
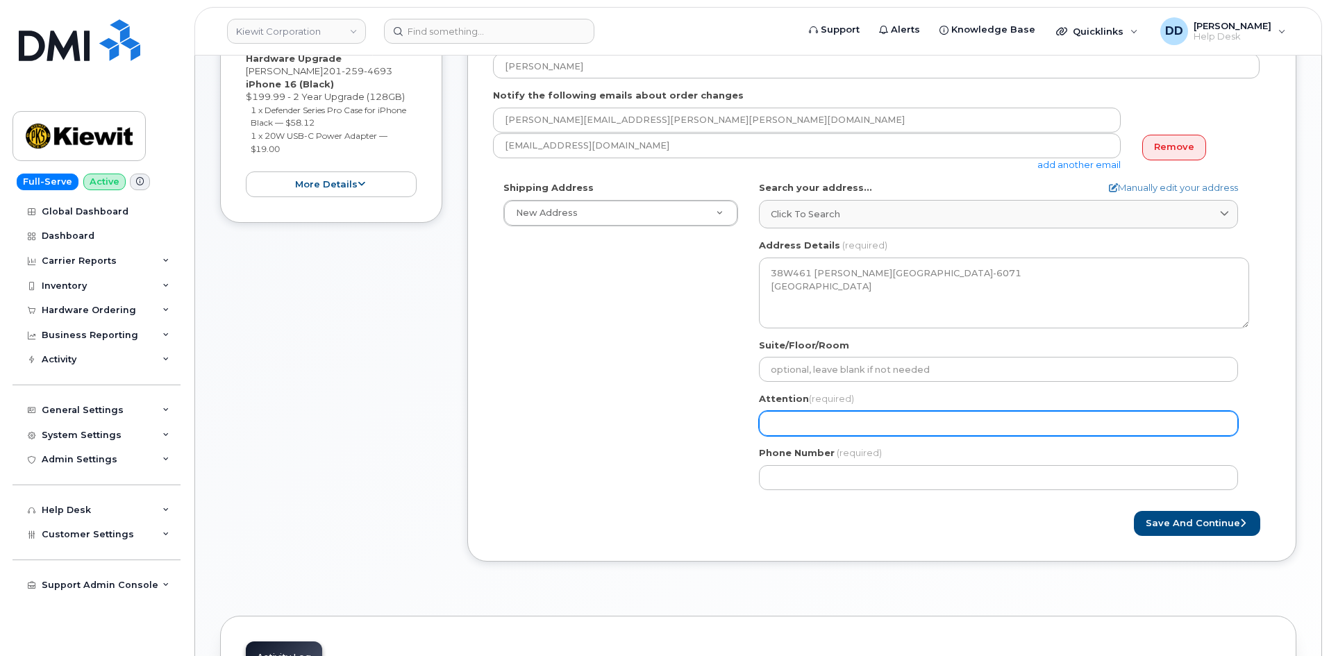
click at [810, 424] on input "Attention (required)" at bounding box center [998, 423] width 479 height 25
paste input "[PERSON_NAME]"
select select
type input "[PERSON_NAME]"
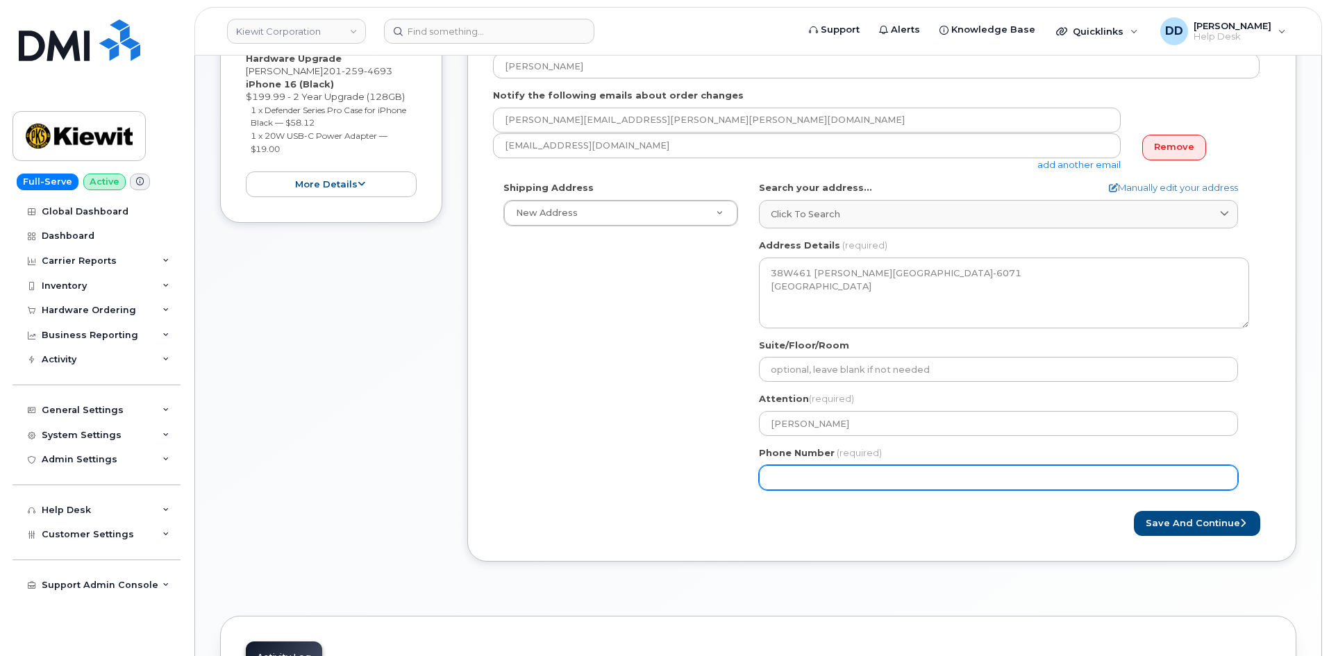
click at [837, 476] on input "Phone Number" at bounding box center [998, 477] width 479 height 25
paste input "2012594693"
select select
type input "2012594693"
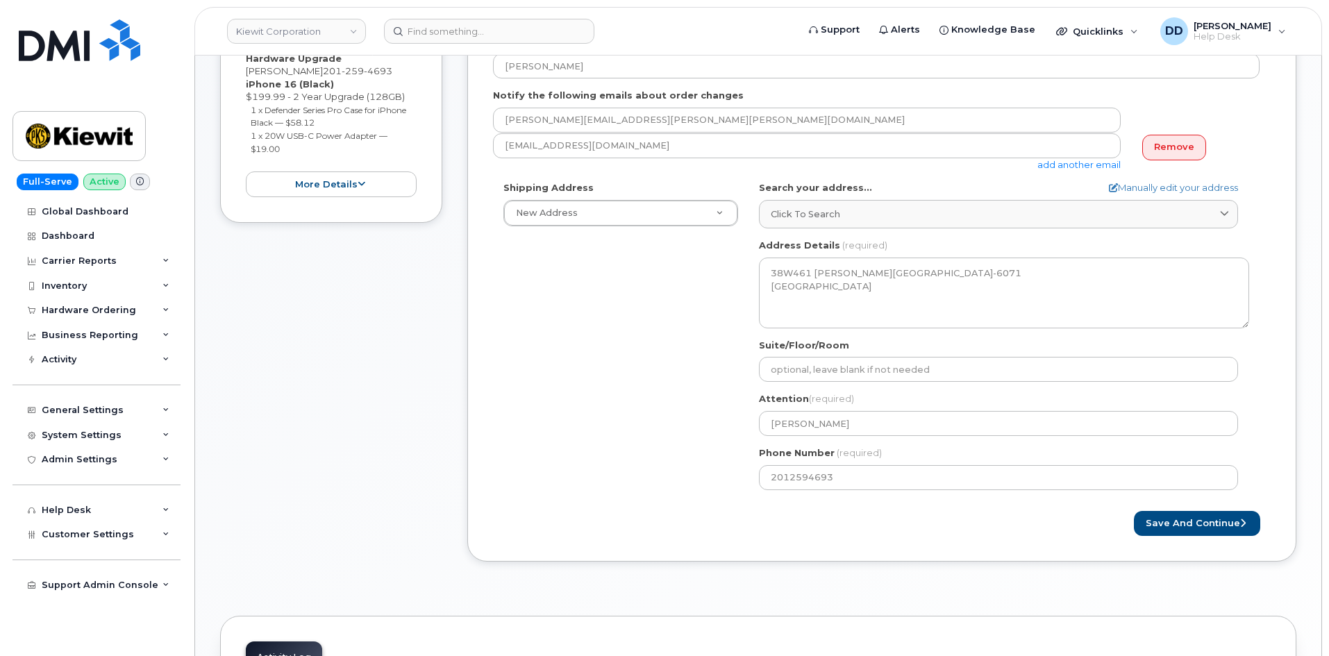
click at [1066, 517] on div "Save and Continue" at bounding box center [1076, 524] width 389 height 26
click at [1218, 527] on button "Save and Continue" at bounding box center [1197, 524] width 126 height 26
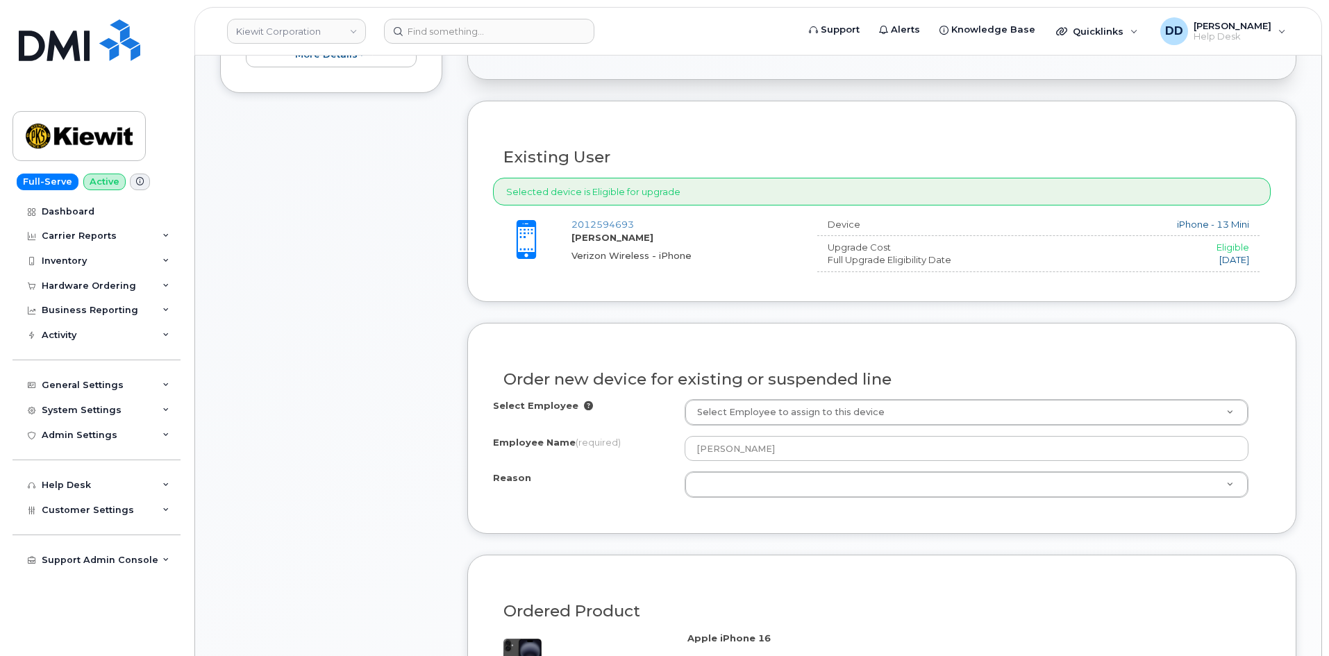
scroll to position [503, 0]
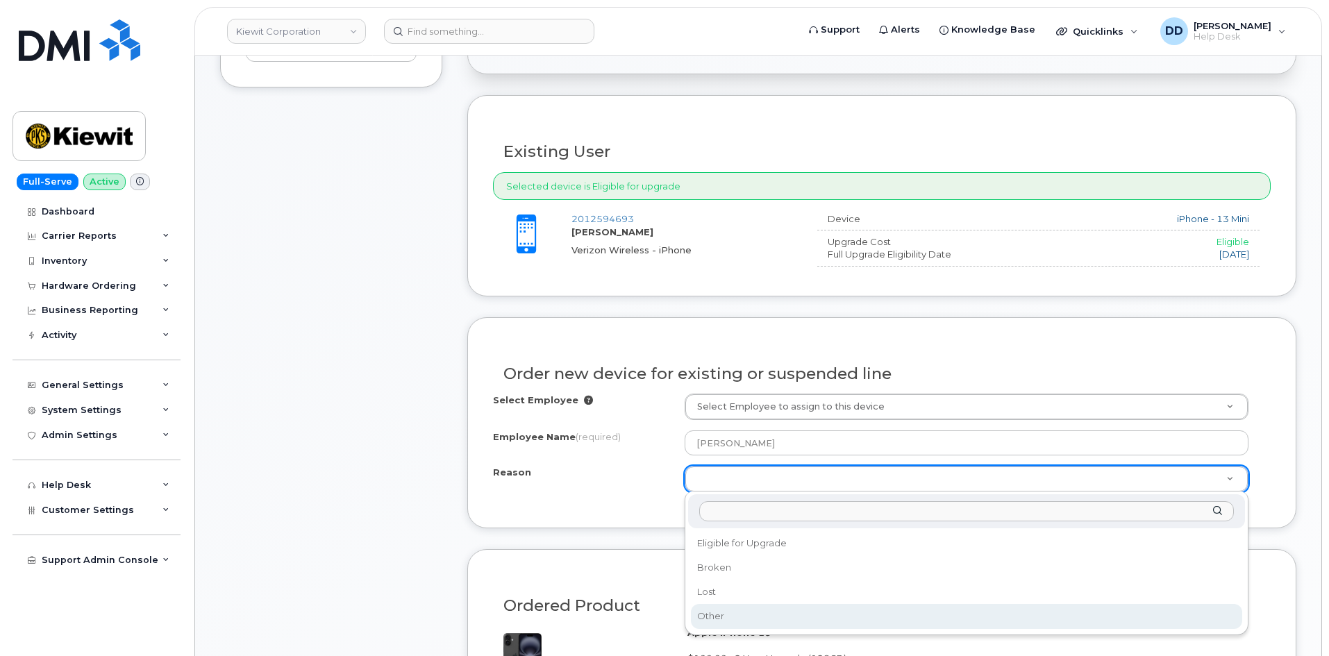
select select "other"
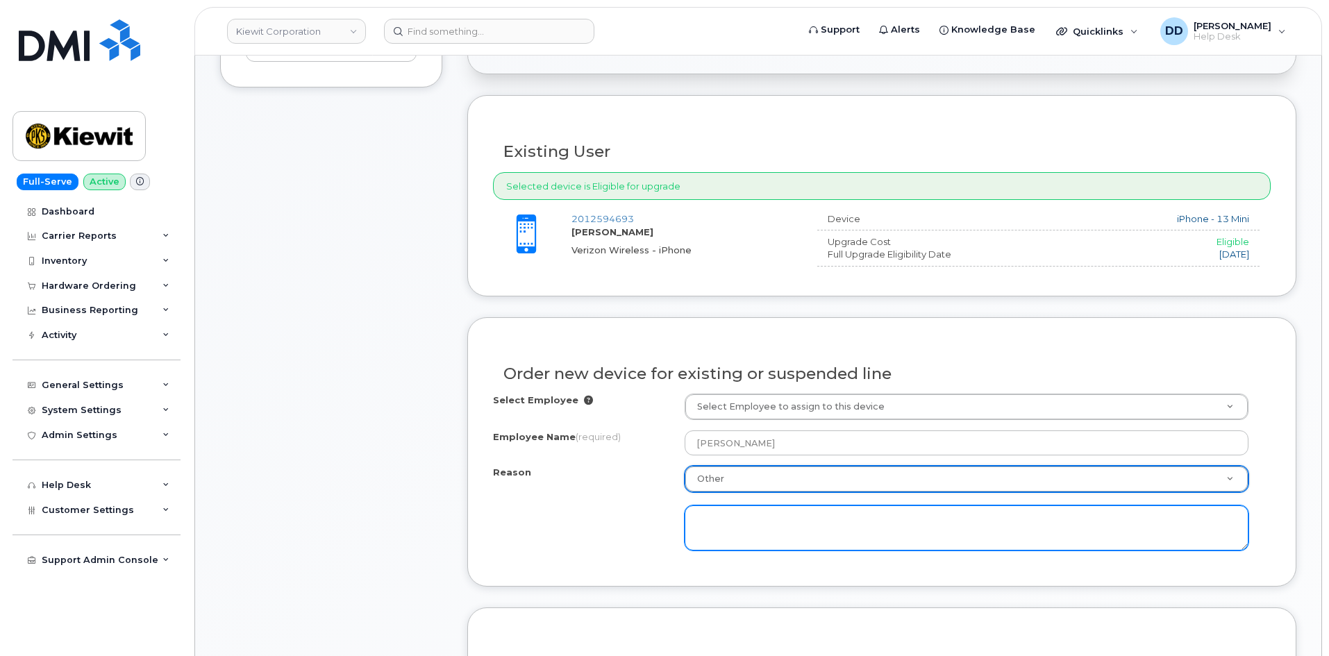
click at [737, 527] on textarea at bounding box center [967, 529] width 564 height 46
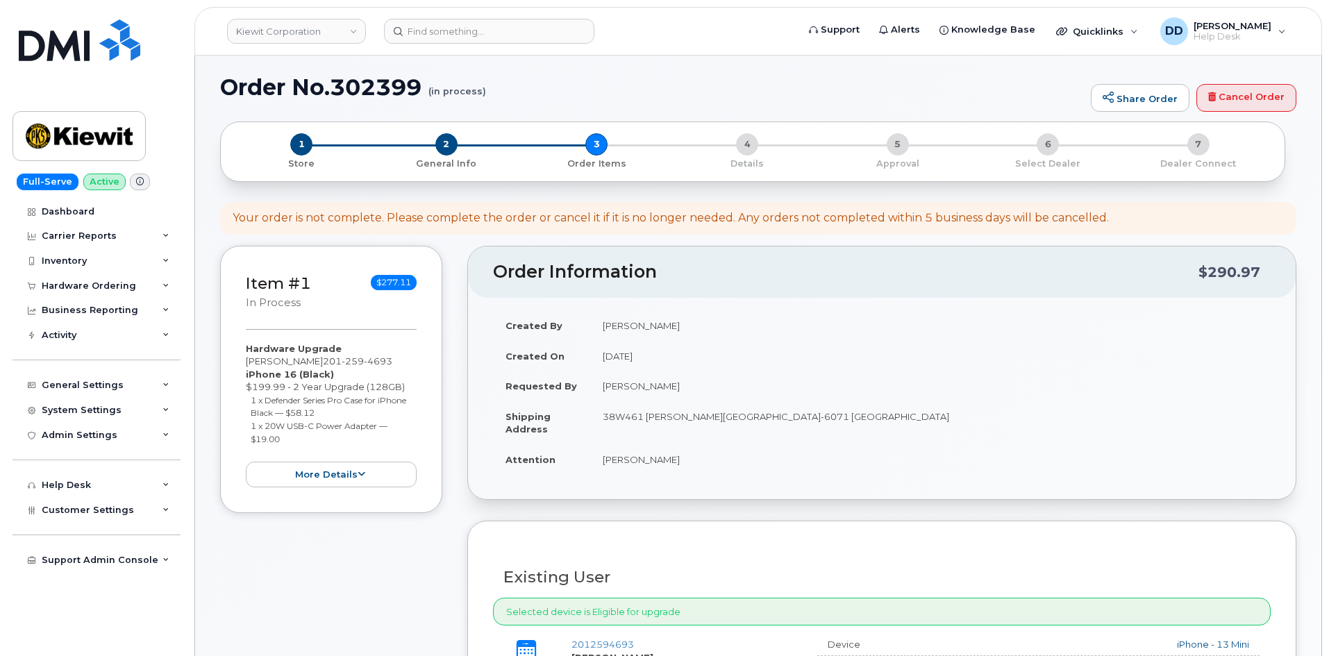
scroll to position [0, 0]
